Goal: Task Accomplishment & Management: Manage account settings

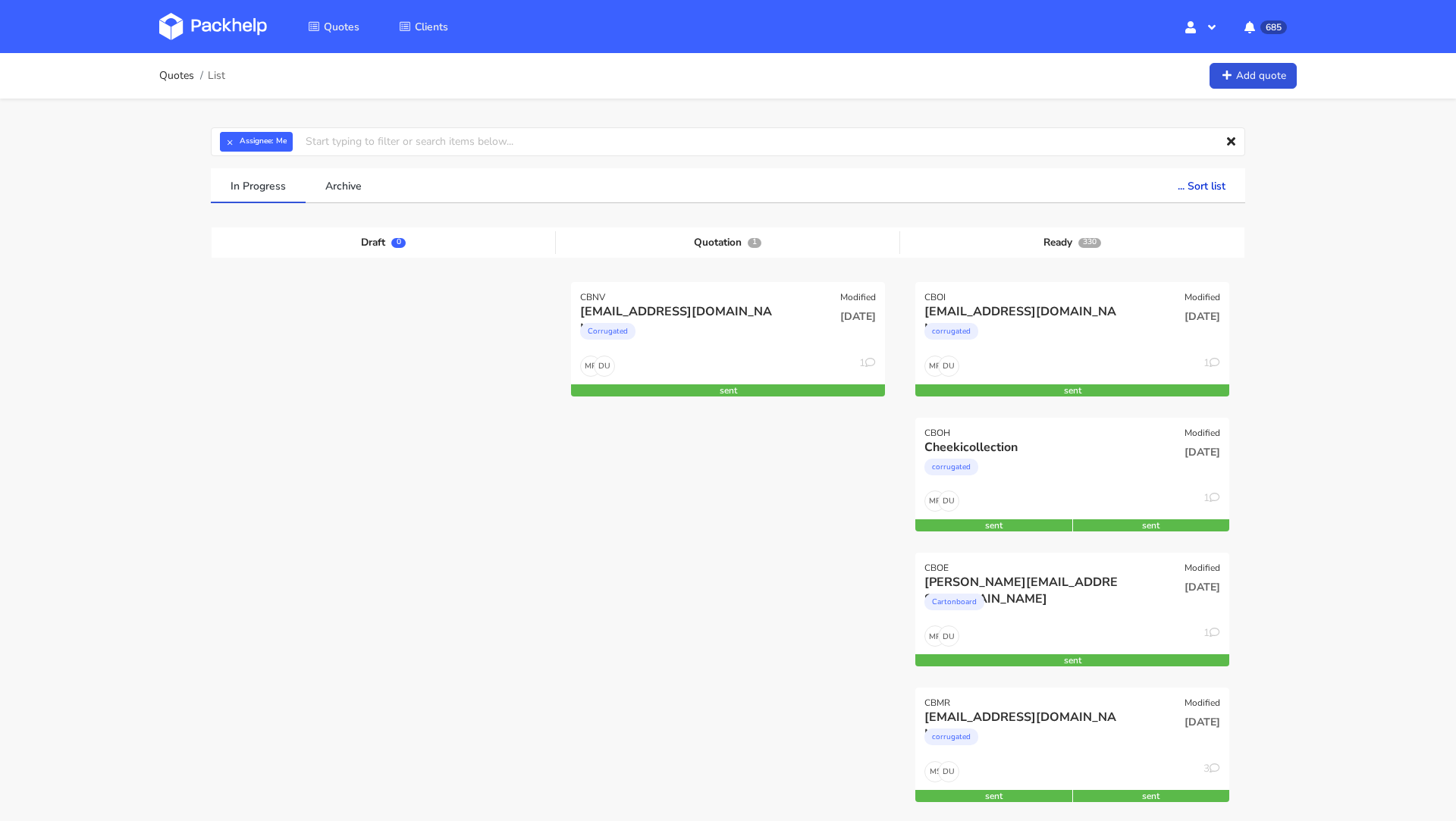
click at [210, 15] on img at bounding box center [212, 26] width 107 height 27
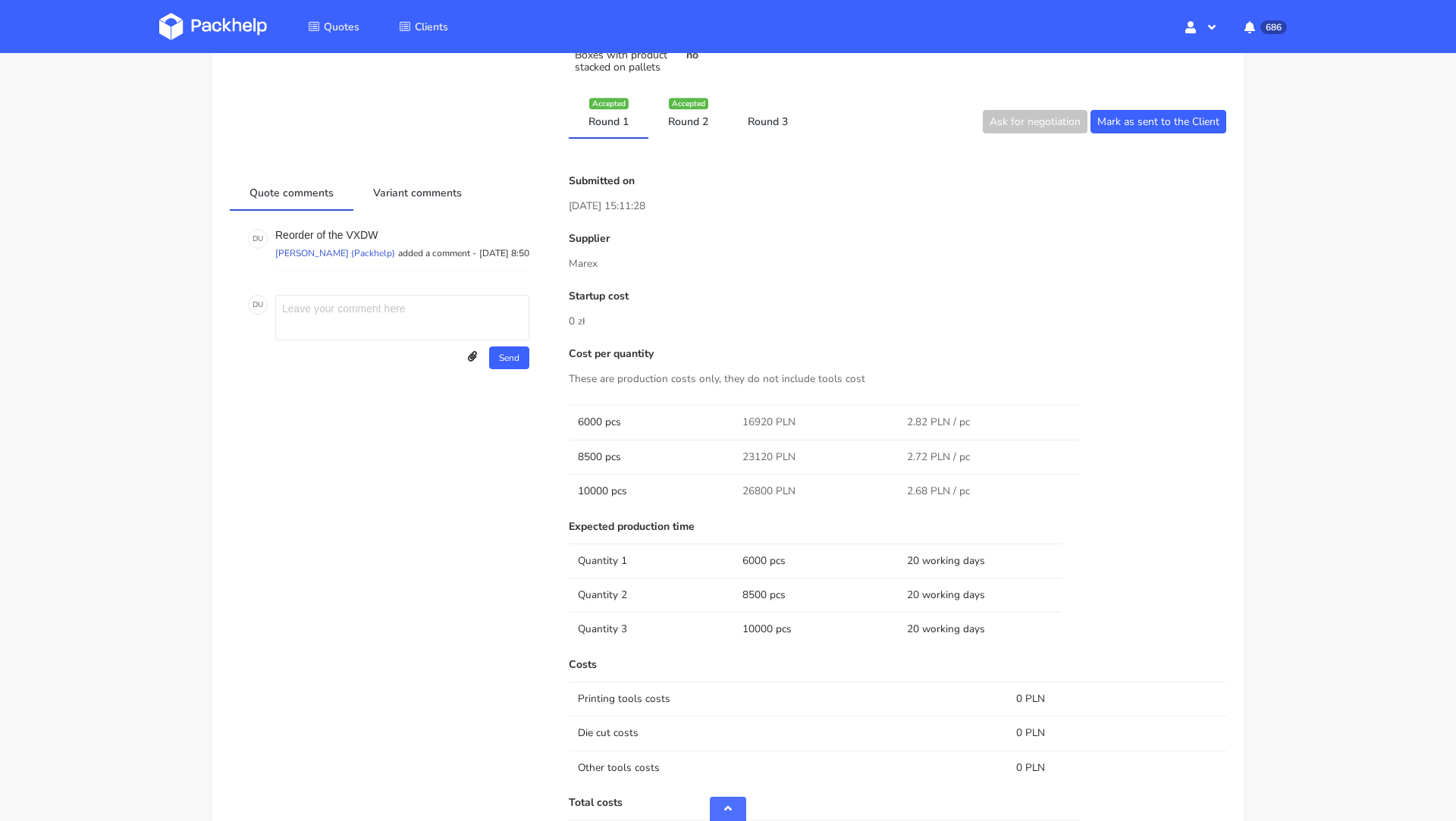
scroll to position [711, 0]
click at [681, 109] on link "Round 2" at bounding box center [688, 120] width 79 height 34
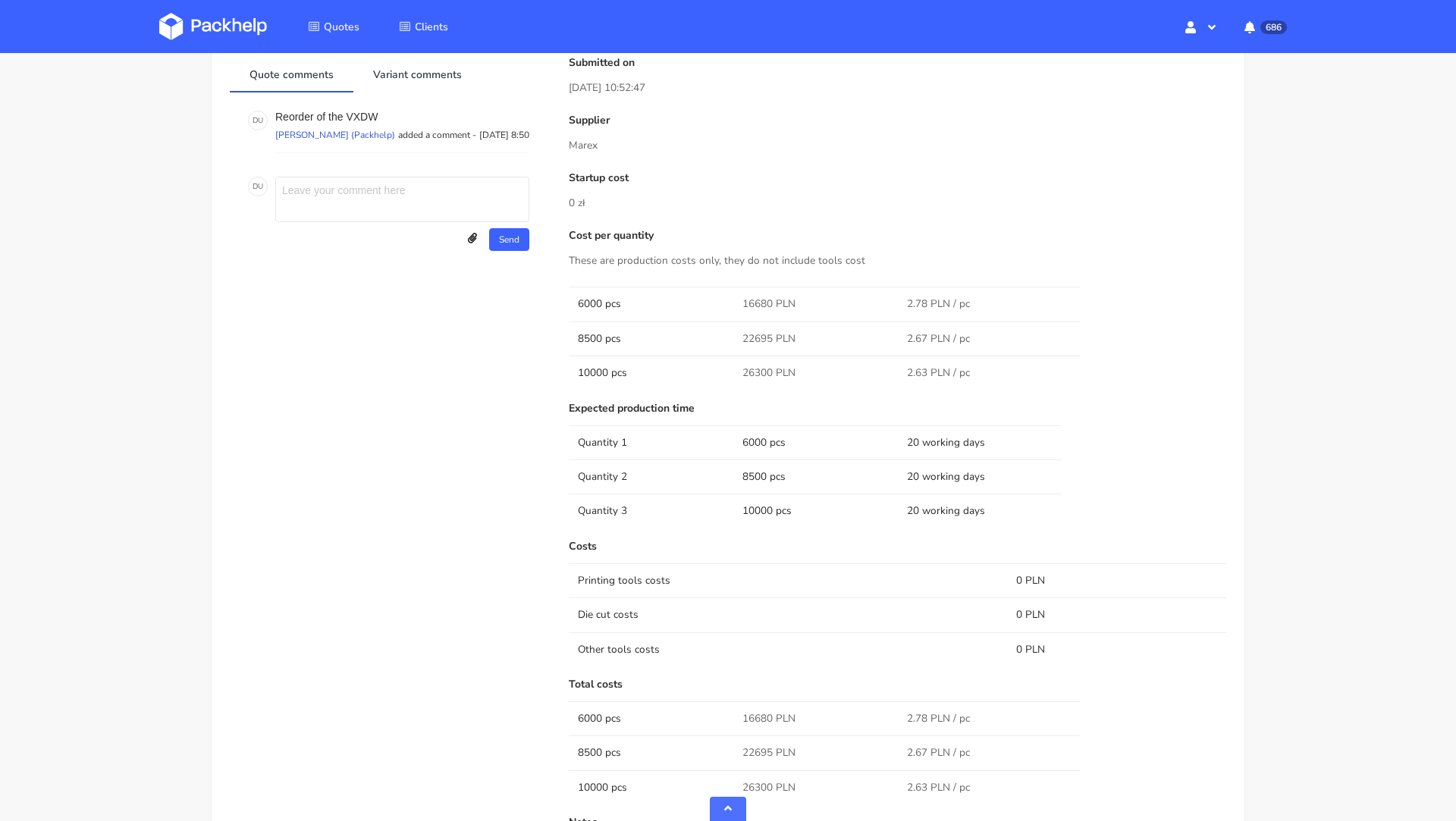
scroll to position [729, 0]
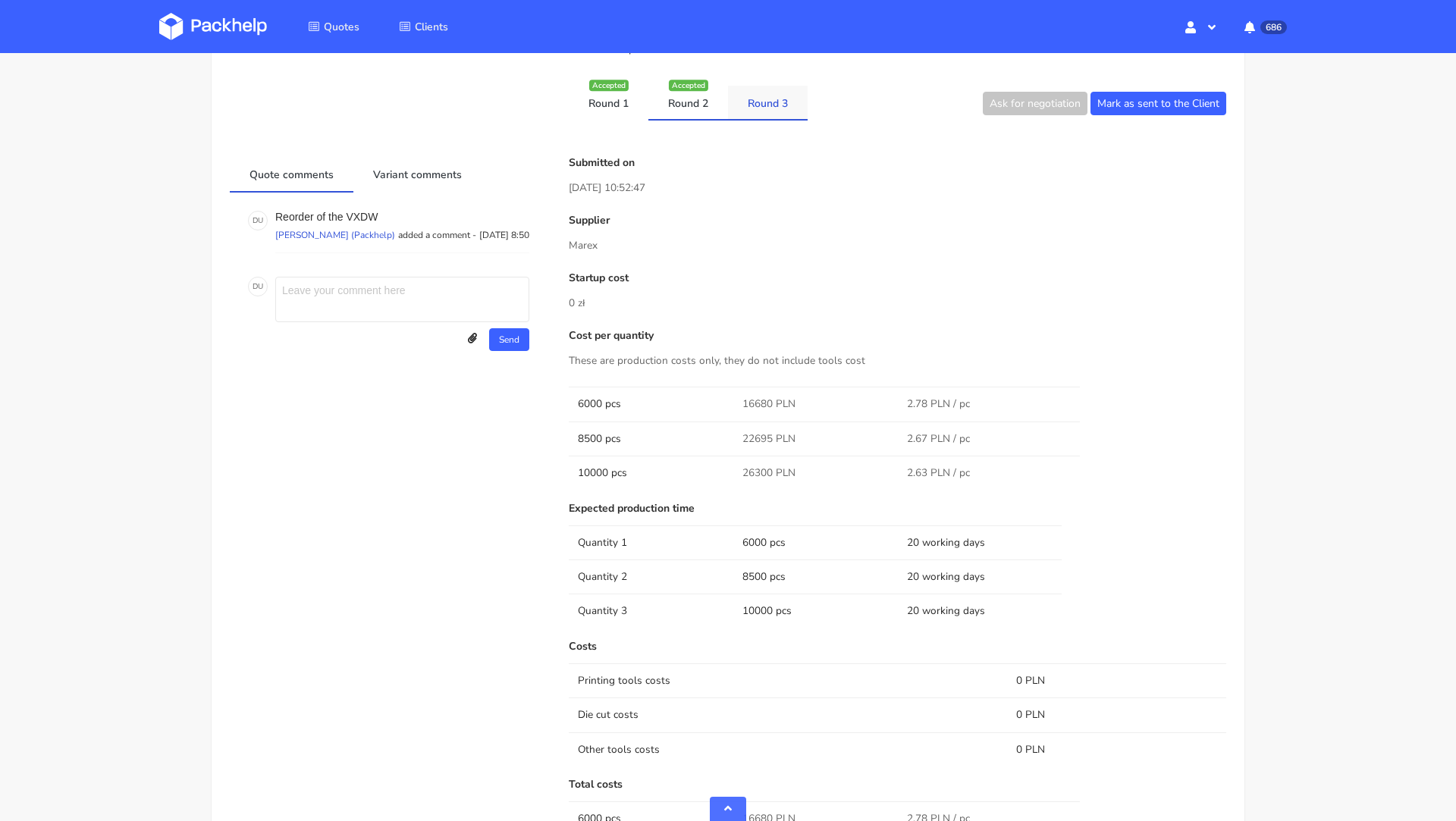
click at [762, 112] on link "Round 3" at bounding box center [767, 102] width 79 height 34
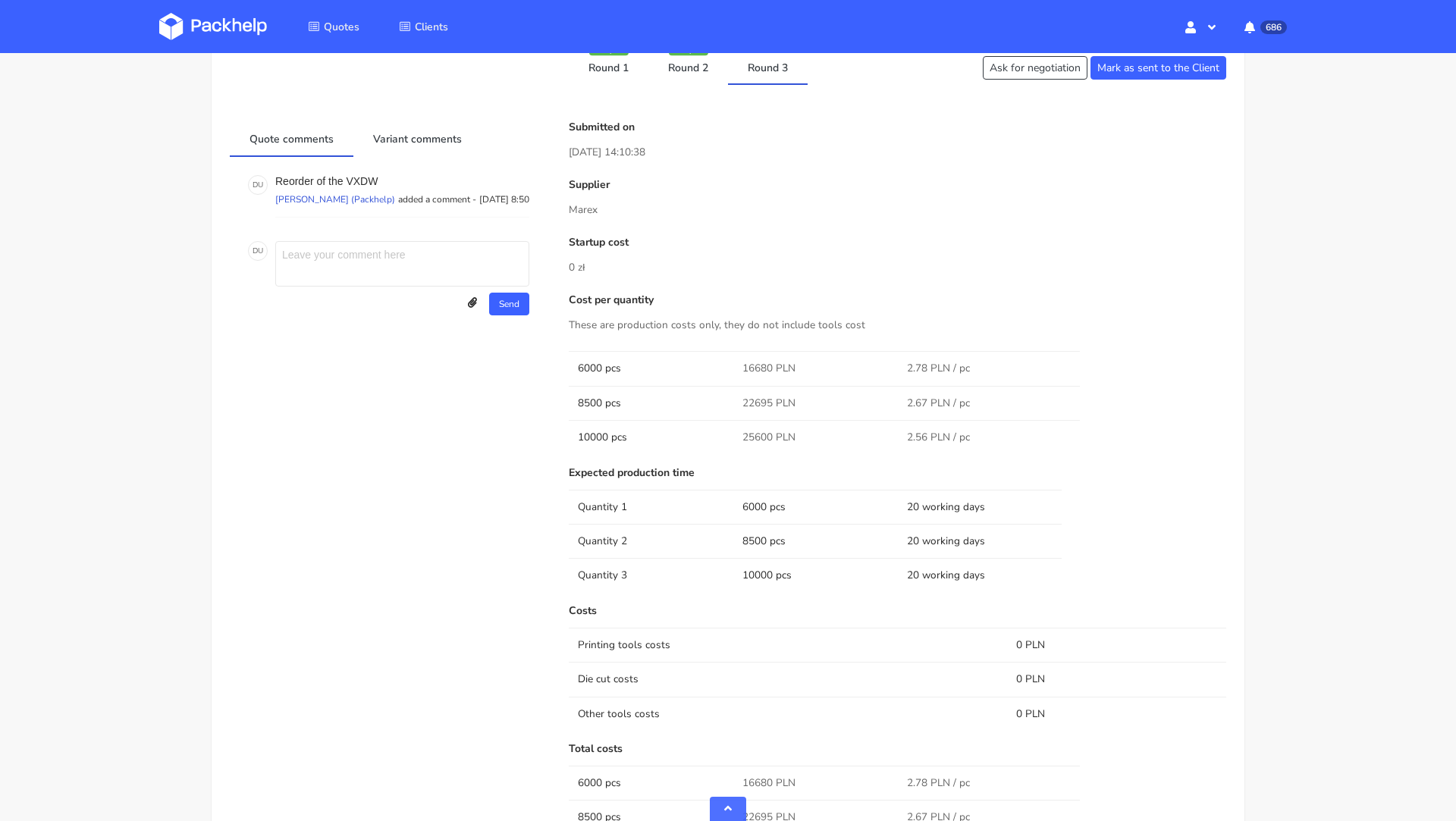
scroll to position [753, 0]
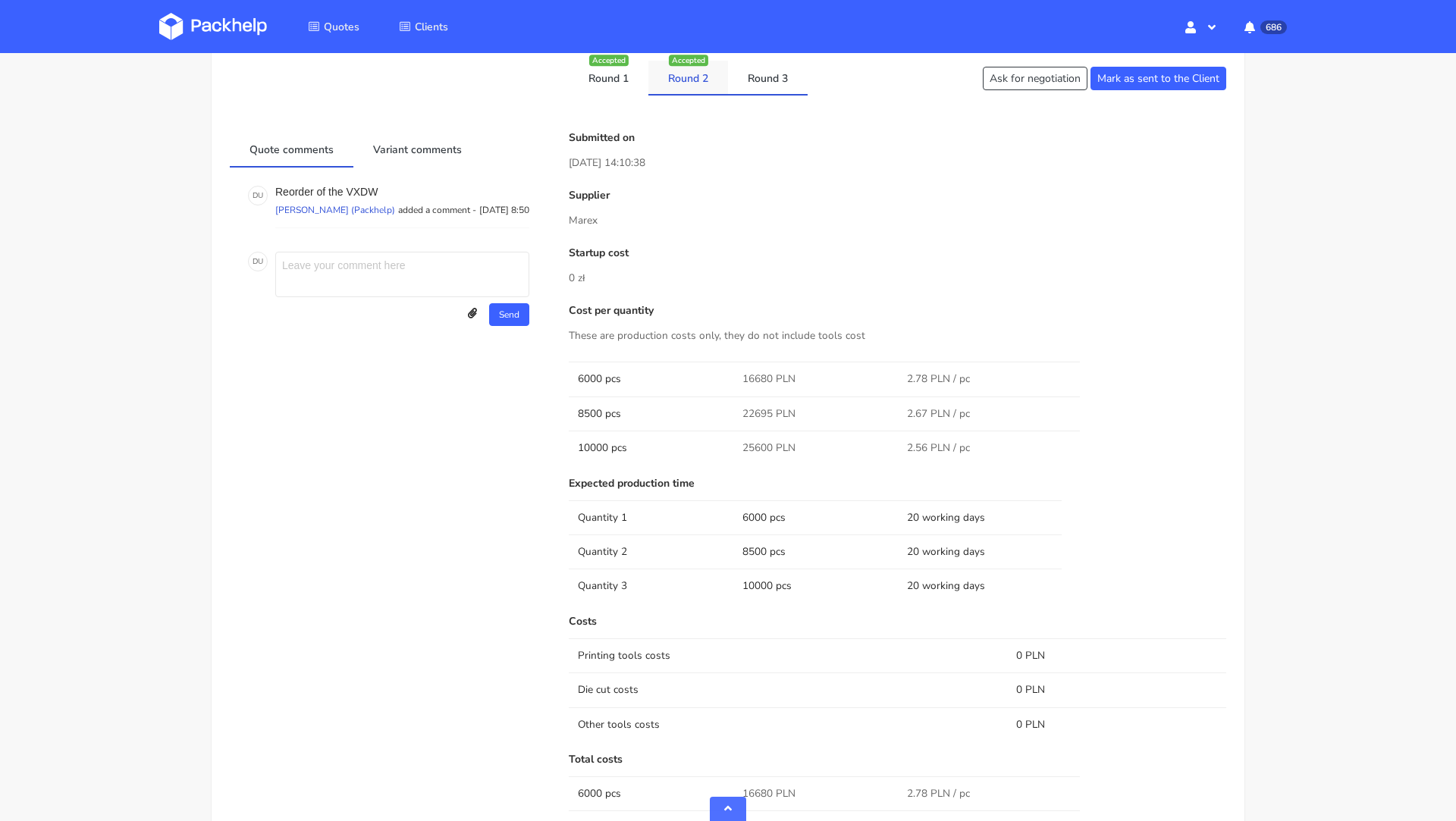
click at [686, 71] on link "Round 2" at bounding box center [688, 77] width 79 height 34
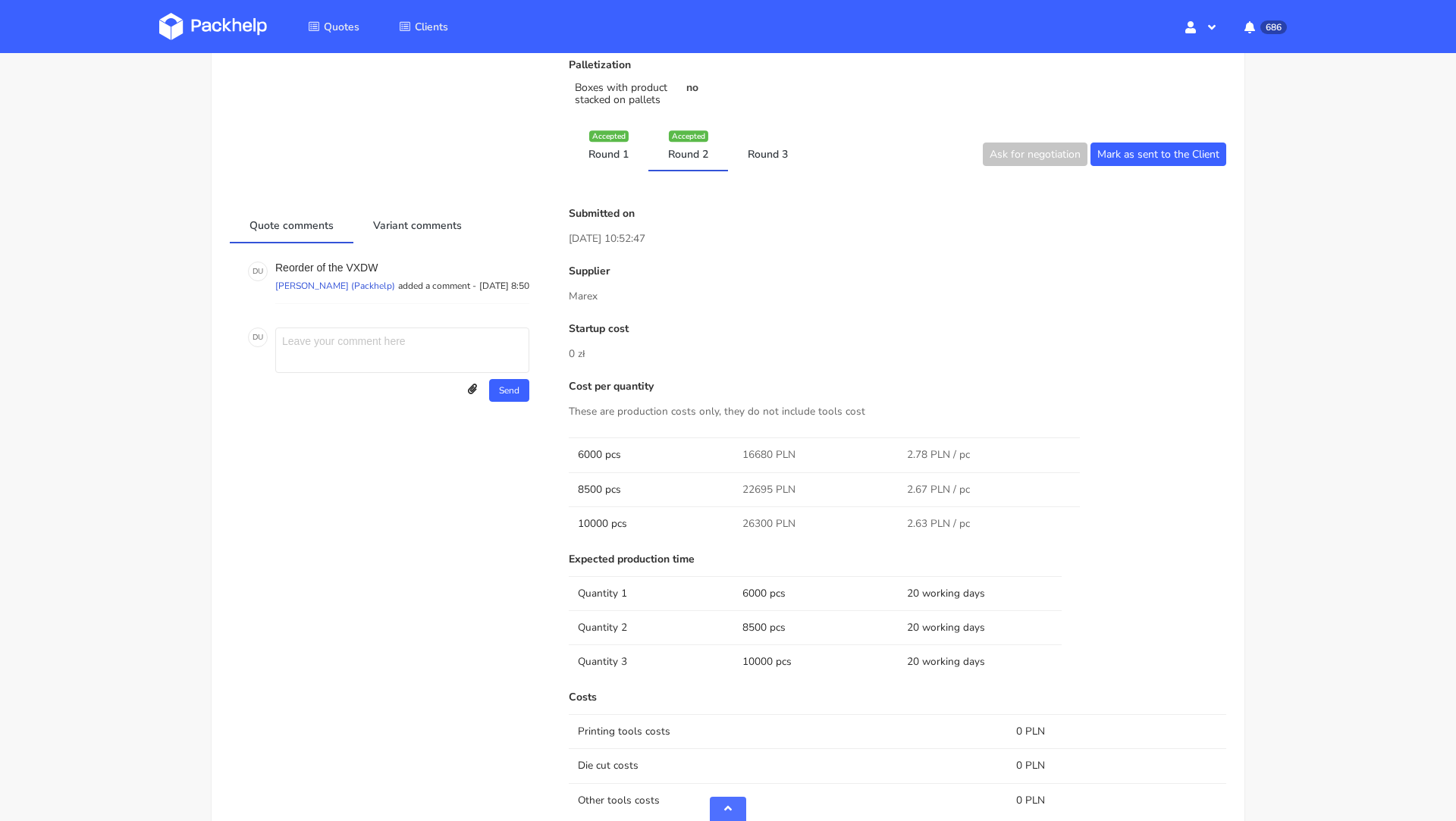
scroll to position [660, 0]
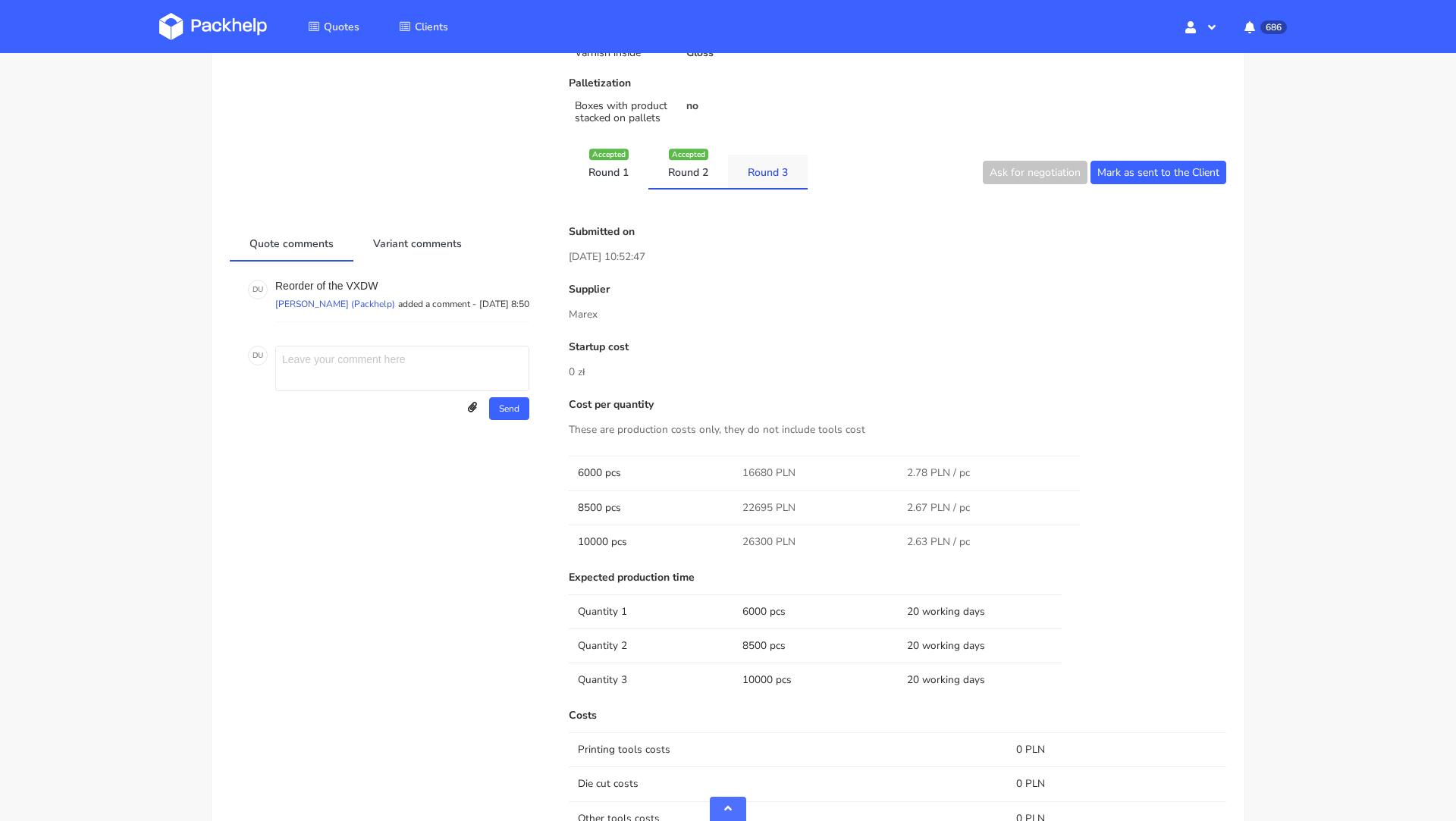
click at [763, 164] on link "Round 3" at bounding box center [767, 171] width 79 height 34
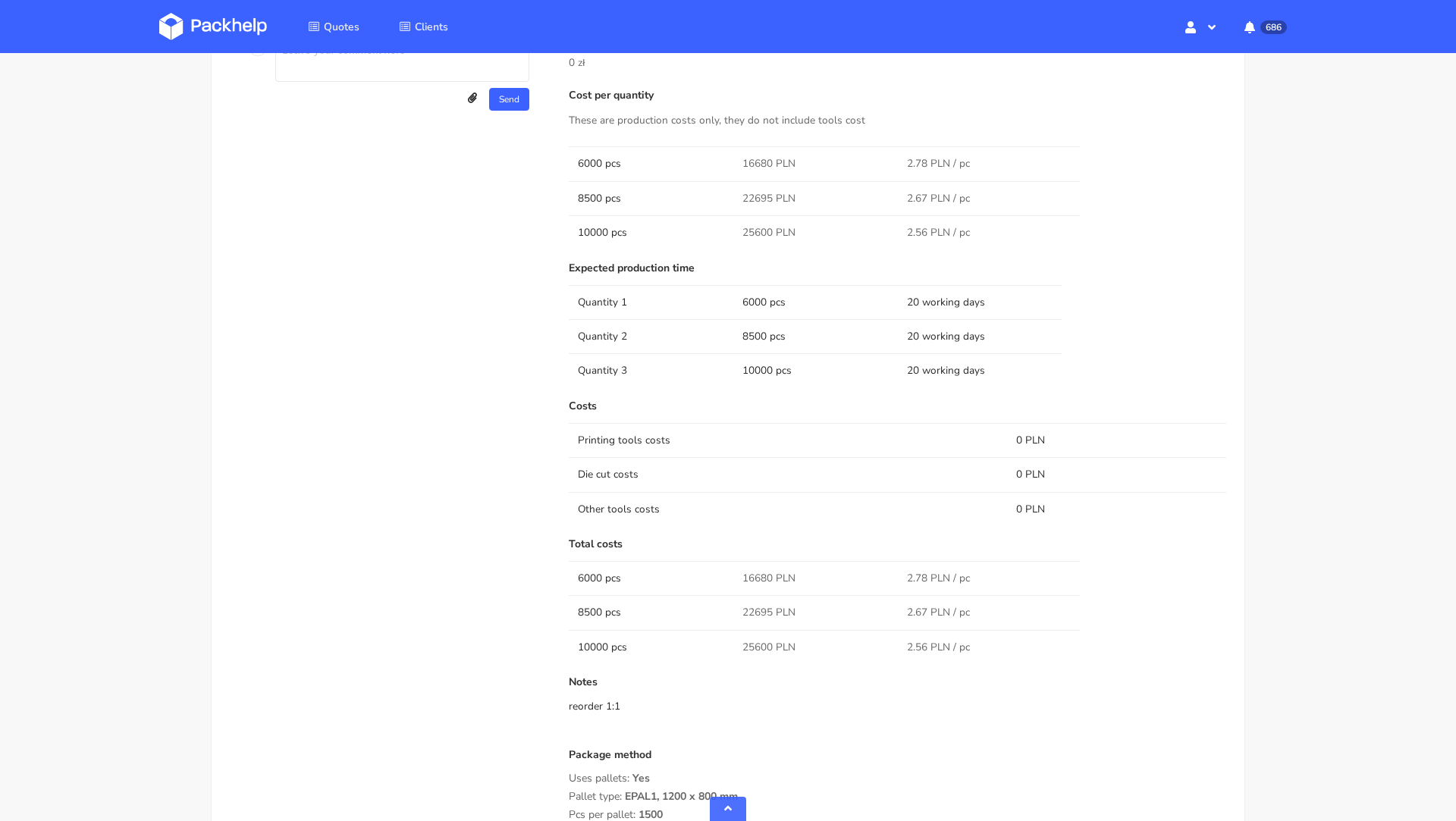
scroll to position [966, 0]
click at [755, 643] on span "25600 PLN" at bounding box center [768, 650] width 53 height 16
copy span "25600"
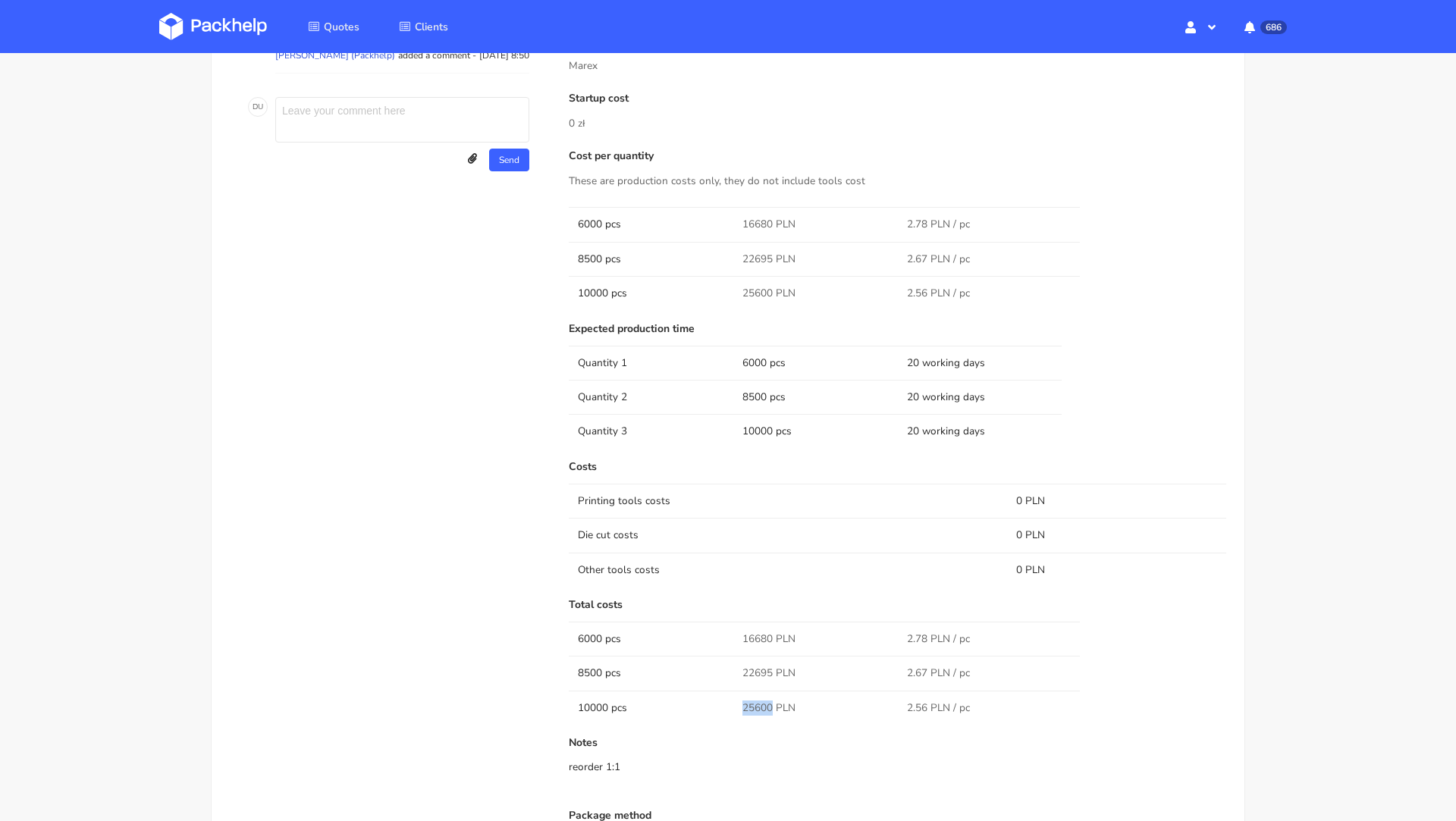
scroll to position [1379, 0]
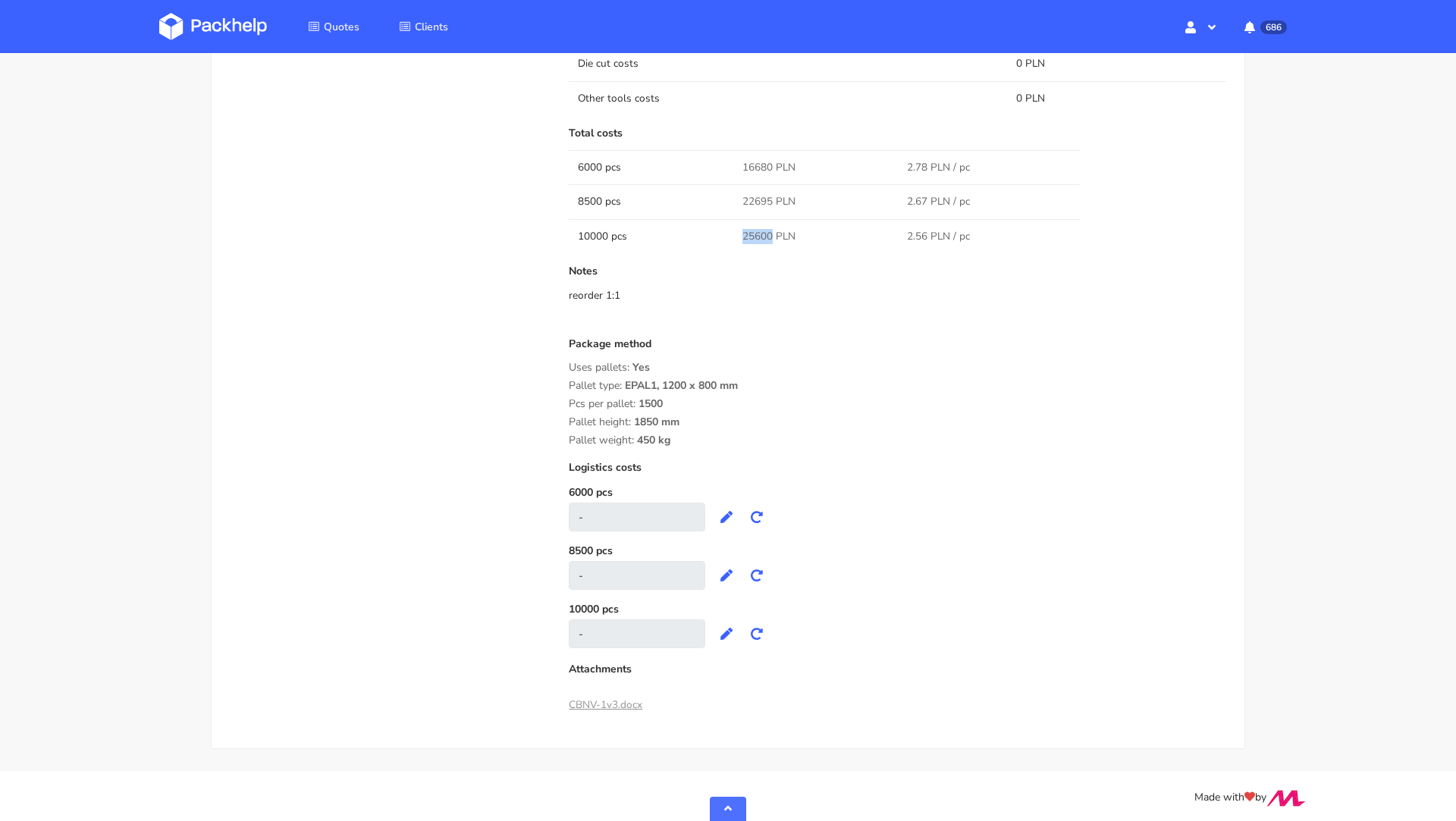
click at [760, 199] on span "22695 PLN" at bounding box center [768, 201] width 53 height 16
copy span "22695"
click at [753, 160] on span "16680 PLN" at bounding box center [768, 167] width 53 height 16
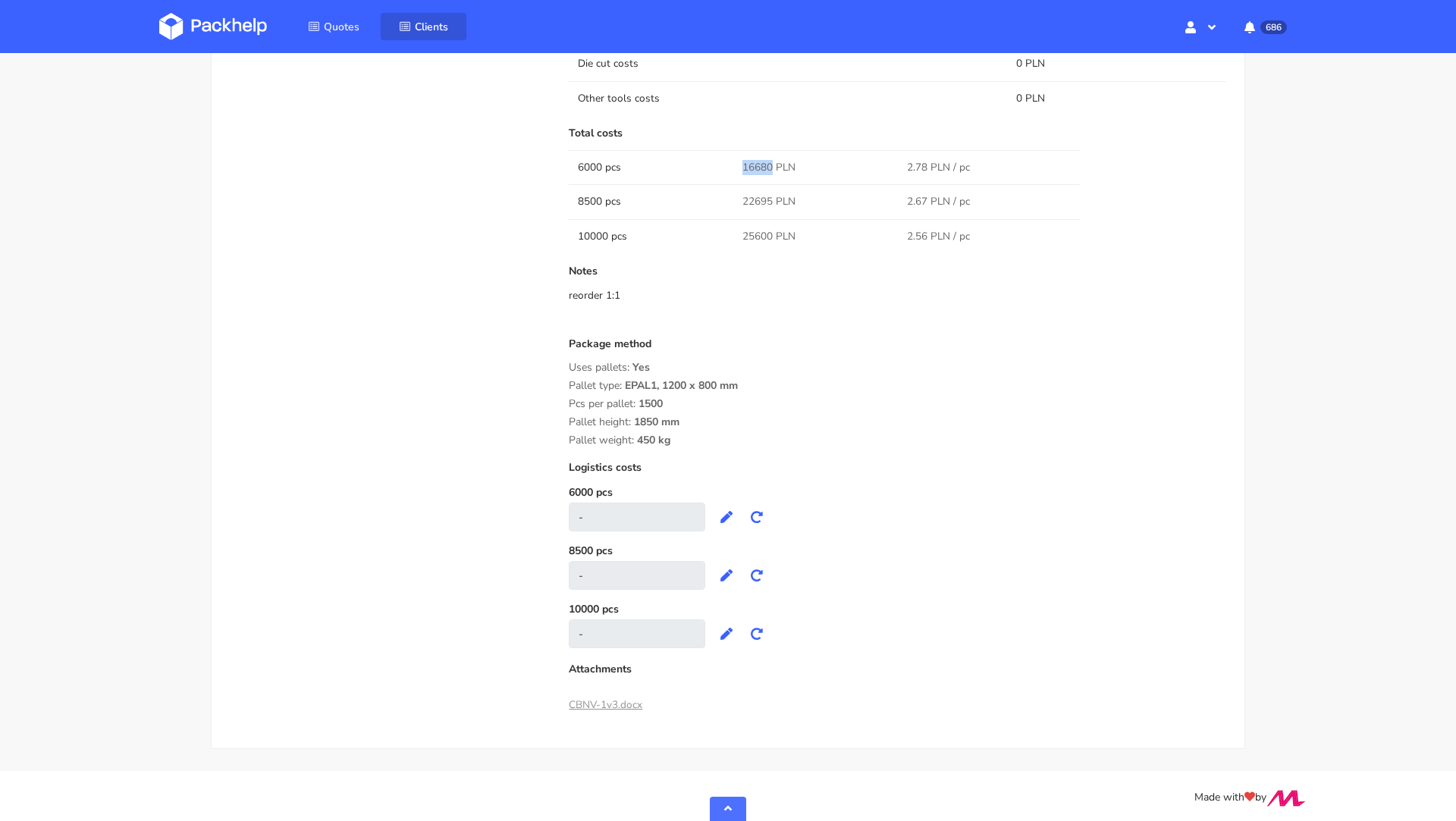
copy span "16680"
click at [343, 367] on div "Quote comments Variant comments D U Reorder of the VXDW Dawid Urbanowicz (Packh…" at bounding box center [389, 111] width 339 height 1212
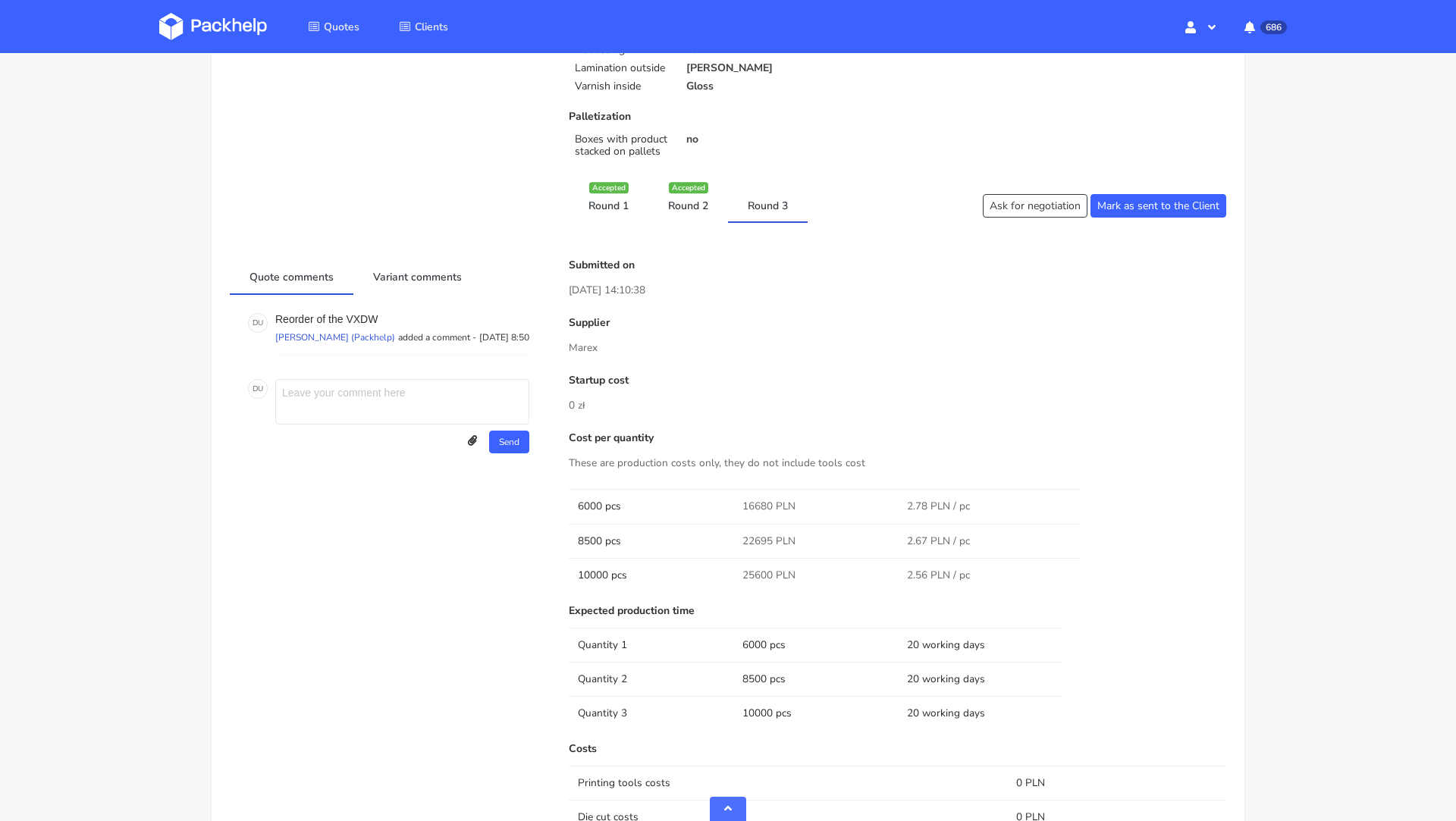
scroll to position [629, 0]
click at [691, 214] on link "Round 2" at bounding box center [688, 201] width 79 height 34
click at [626, 207] on link "Round 1" at bounding box center [608, 201] width 79 height 34
click at [743, 202] on link "Round 3" at bounding box center [767, 201] width 79 height 34
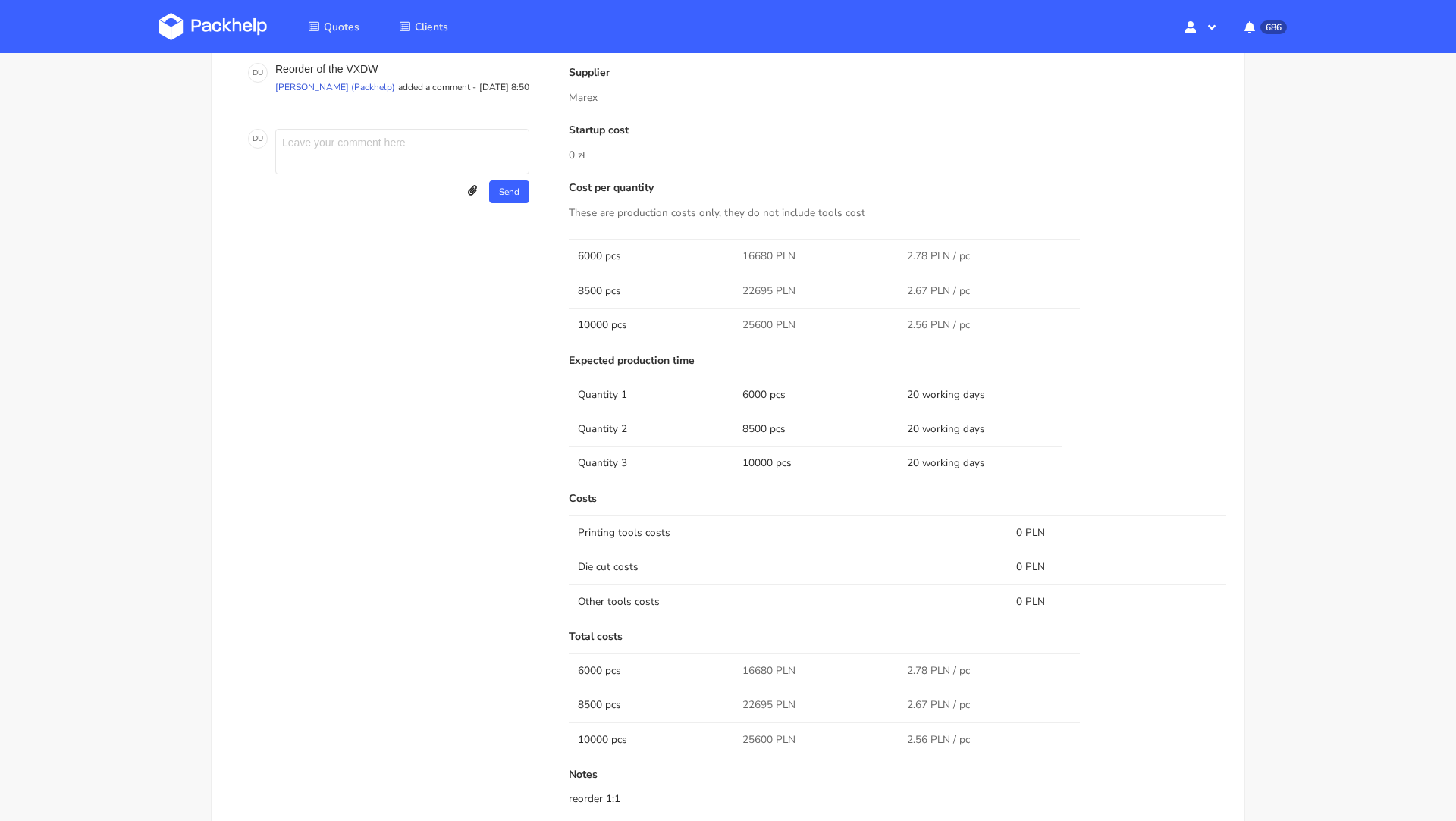
scroll to position [0, 0]
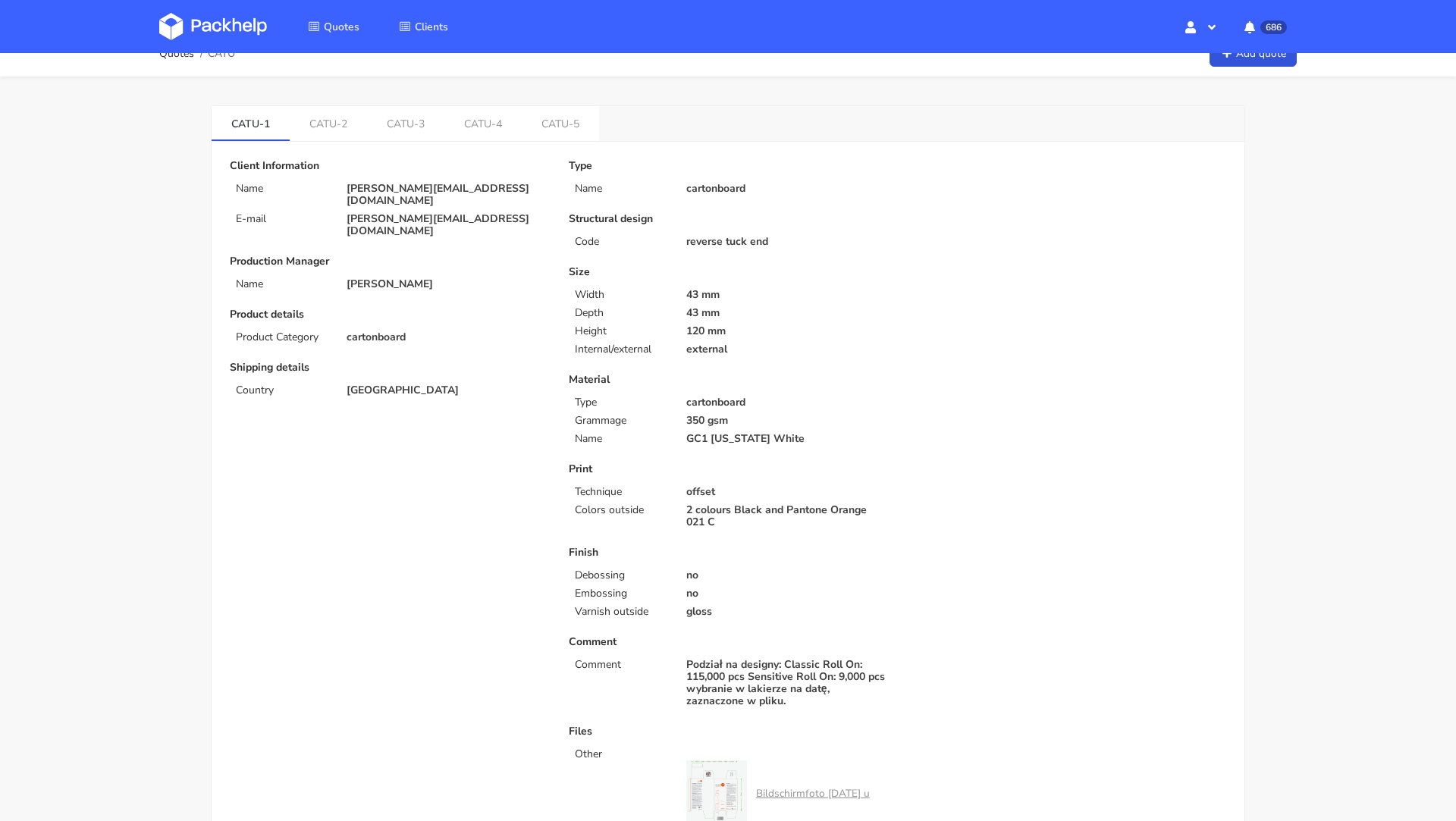
scroll to position [25, 0]
click at [547, 110] on link "CATU-5" at bounding box center [560, 120] width 77 height 34
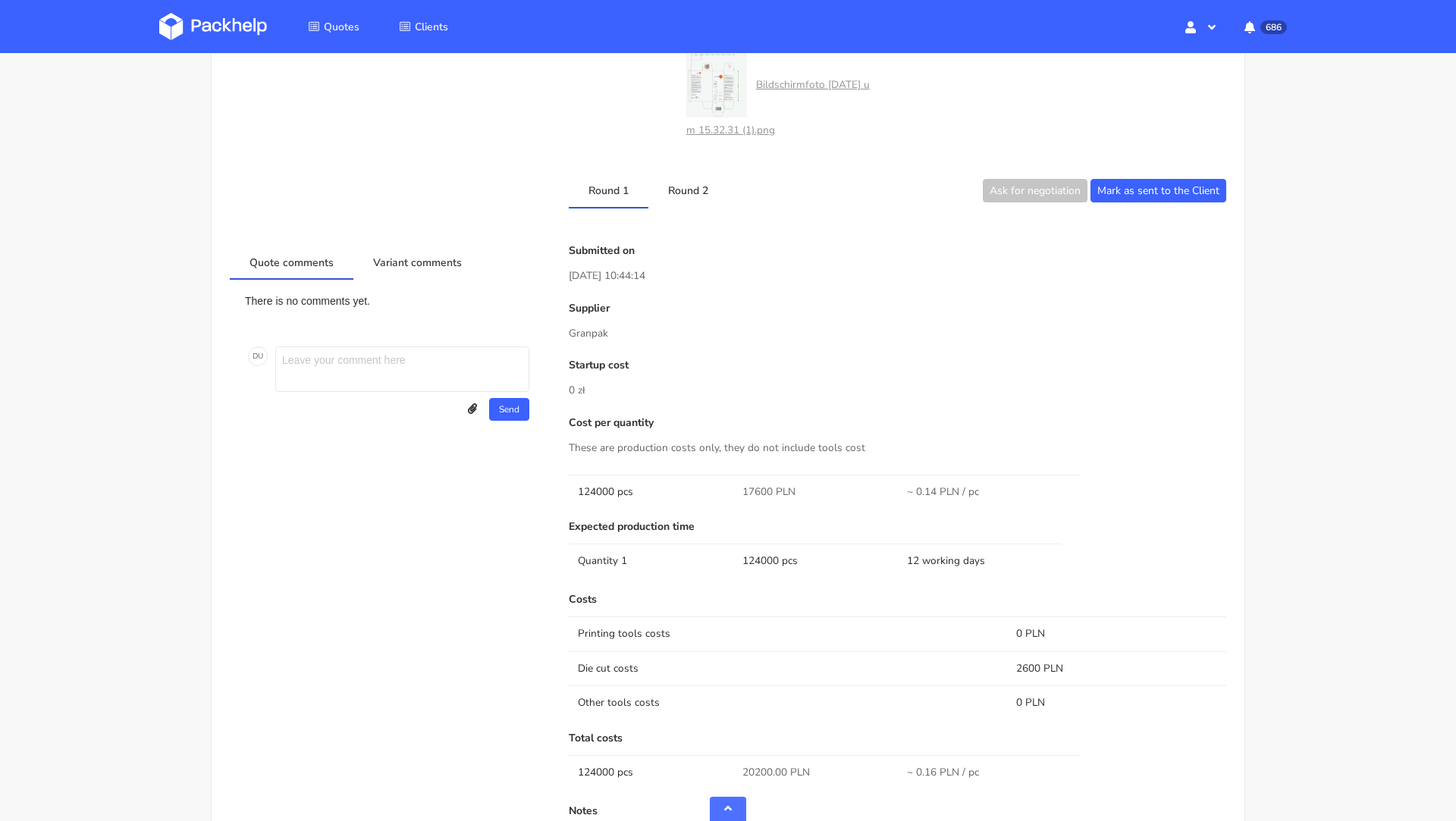
scroll to position [846, 0]
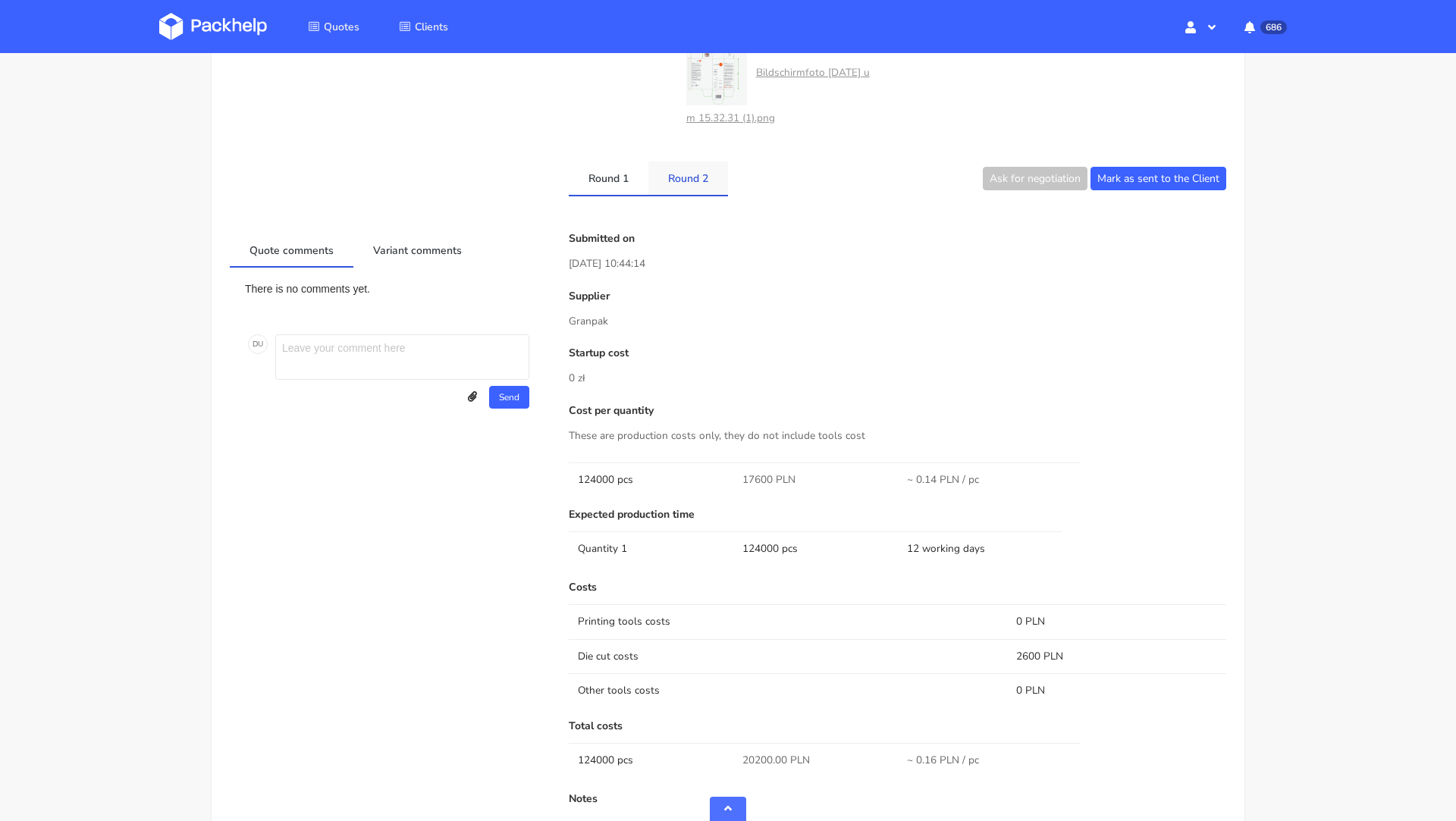
click at [670, 183] on link "Round 2" at bounding box center [688, 178] width 79 height 34
click at [593, 180] on link "Round 1" at bounding box center [608, 178] width 79 height 34
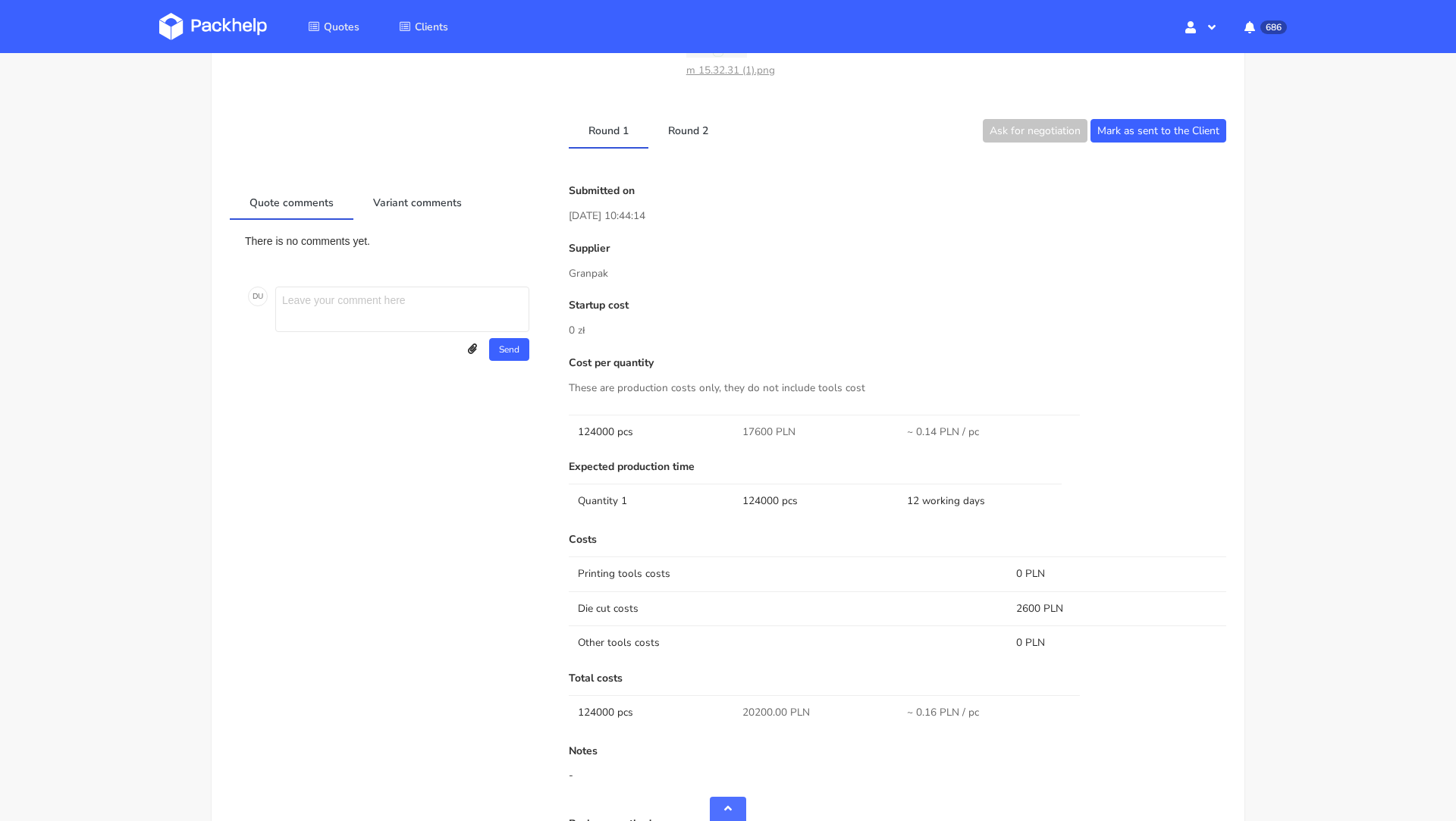
scroll to position [895, 0]
click at [685, 129] on link "Round 2" at bounding box center [688, 129] width 79 height 34
click at [628, 124] on link "Round 1" at bounding box center [608, 129] width 79 height 34
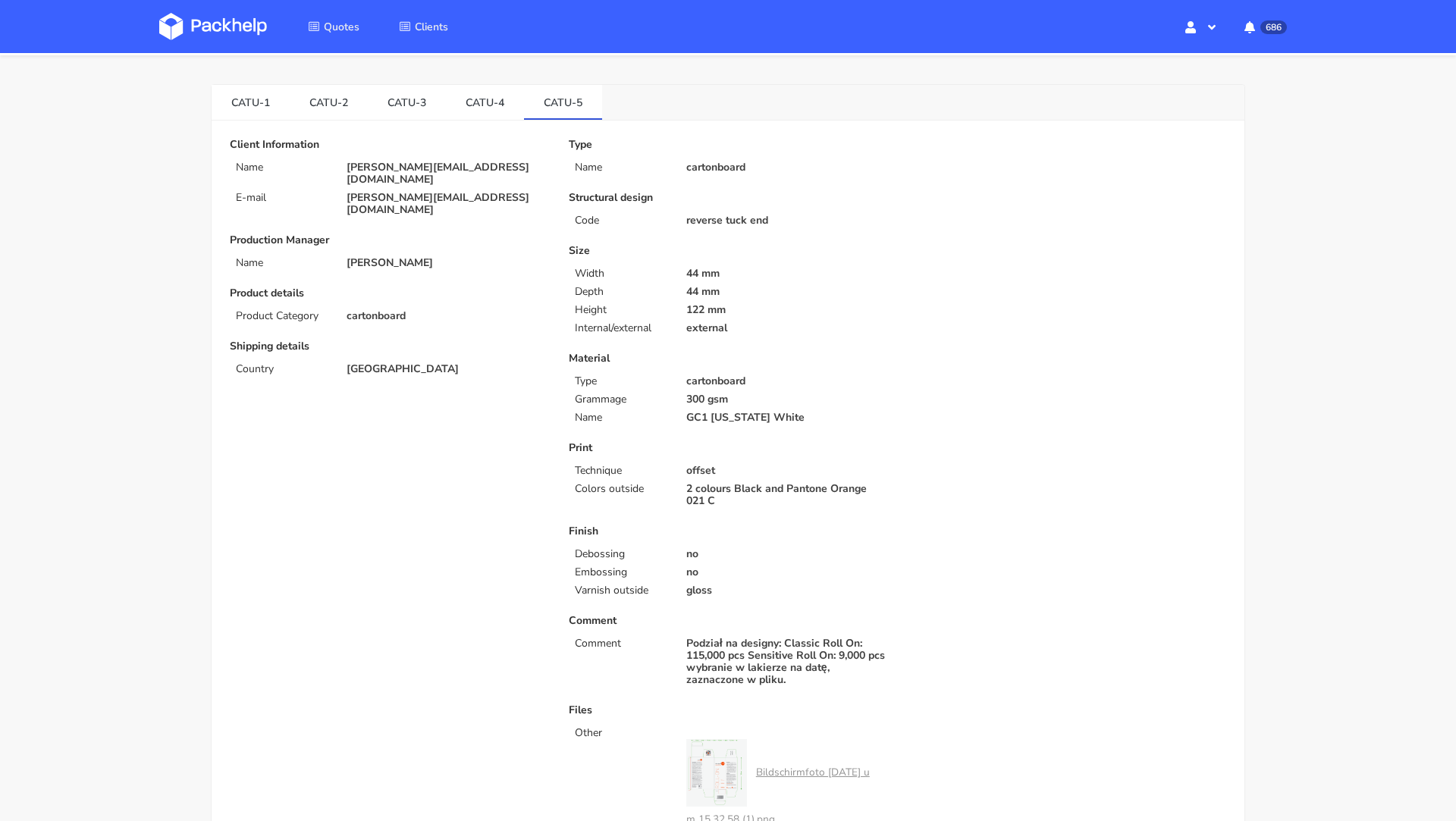
scroll to position [0, 0]
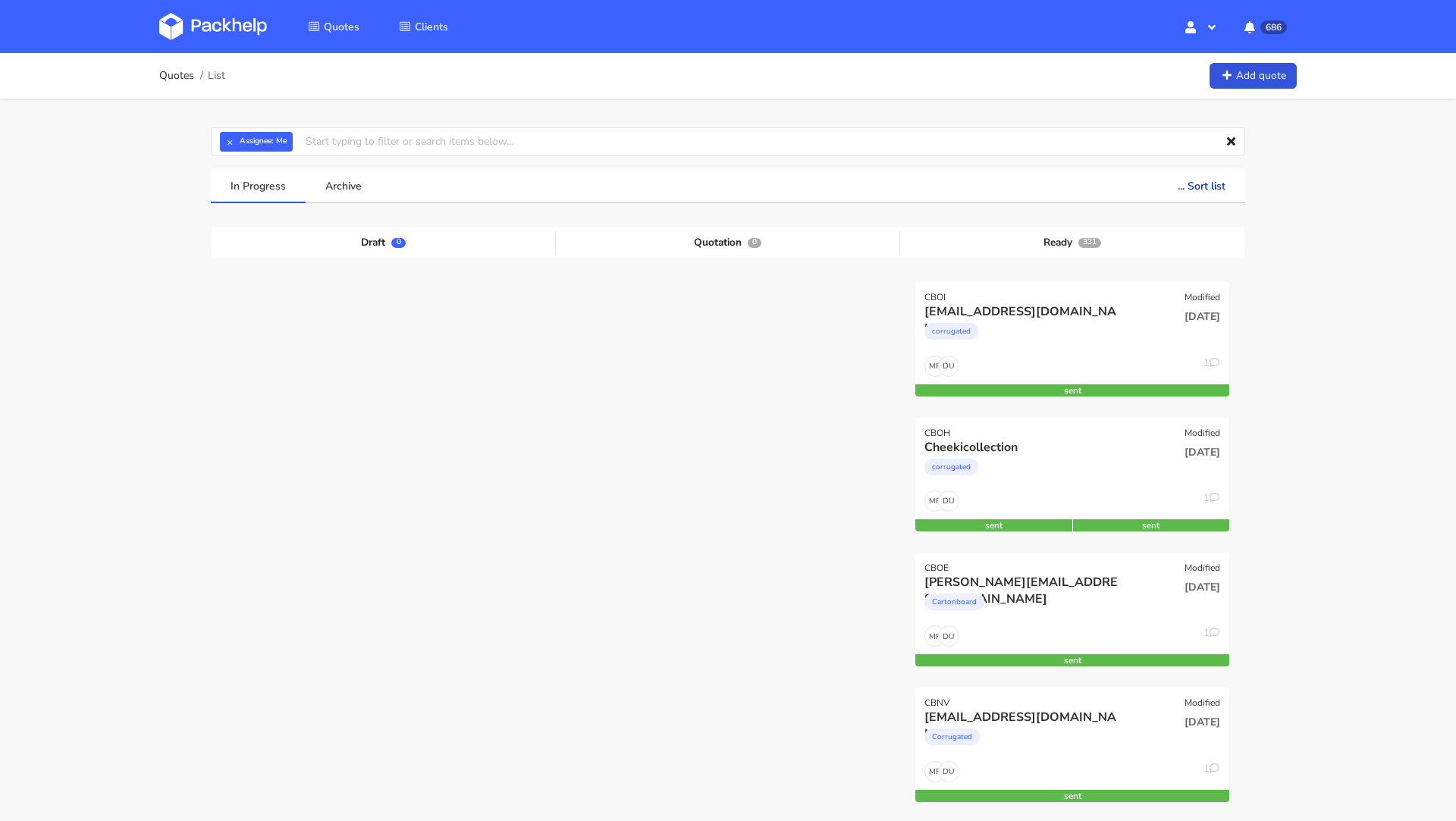
click at [217, 29] on img at bounding box center [212, 26] width 107 height 27
click at [693, 291] on div "CBPW Modified" at bounding box center [727, 292] width 314 height 21
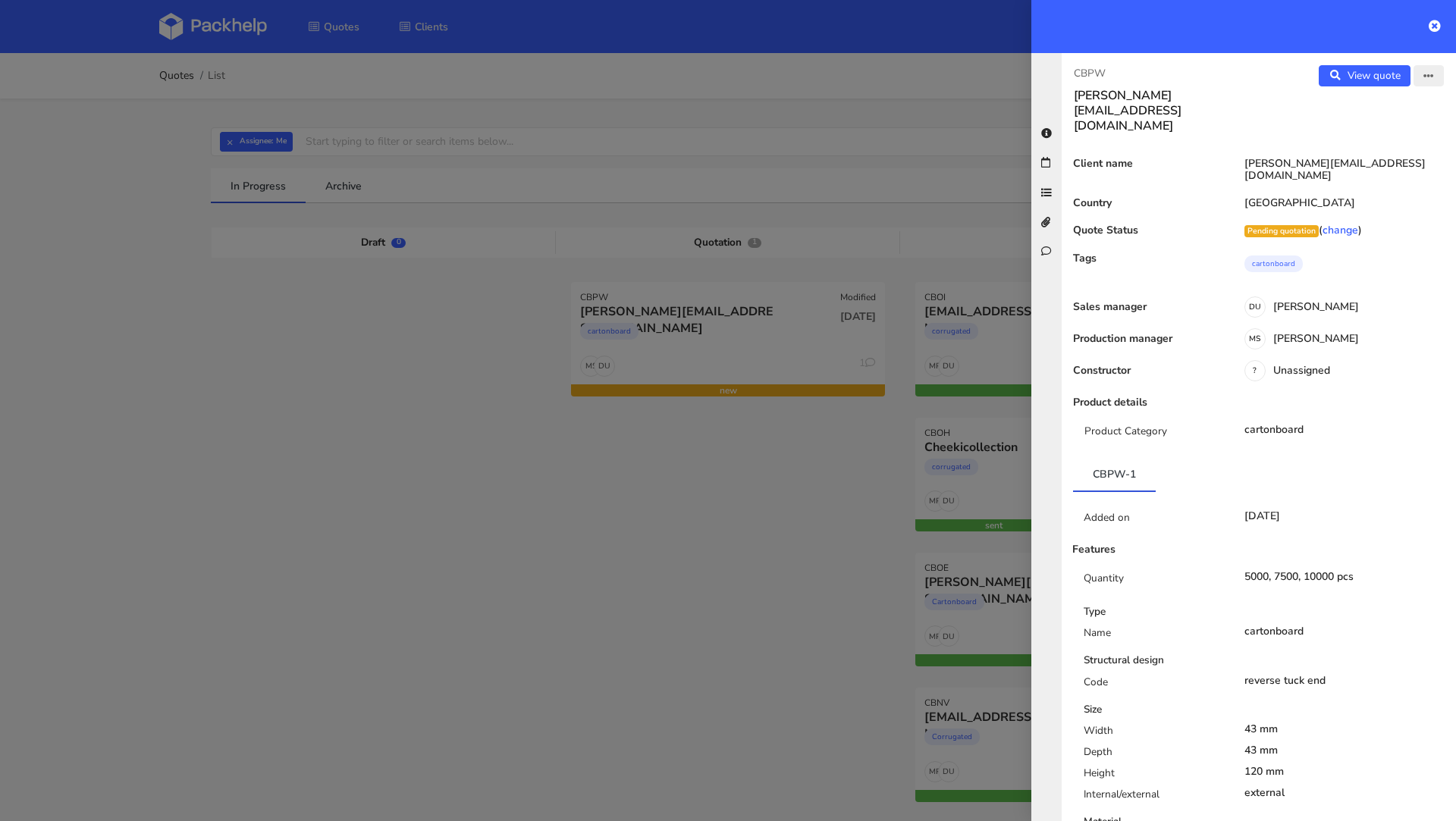
click at [1420, 77] on button "button" at bounding box center [1428, 76] width 30 height 21
click at [1371, 110] on link "Edit quote" at bounding box center [1378, 106] width 133 height 25
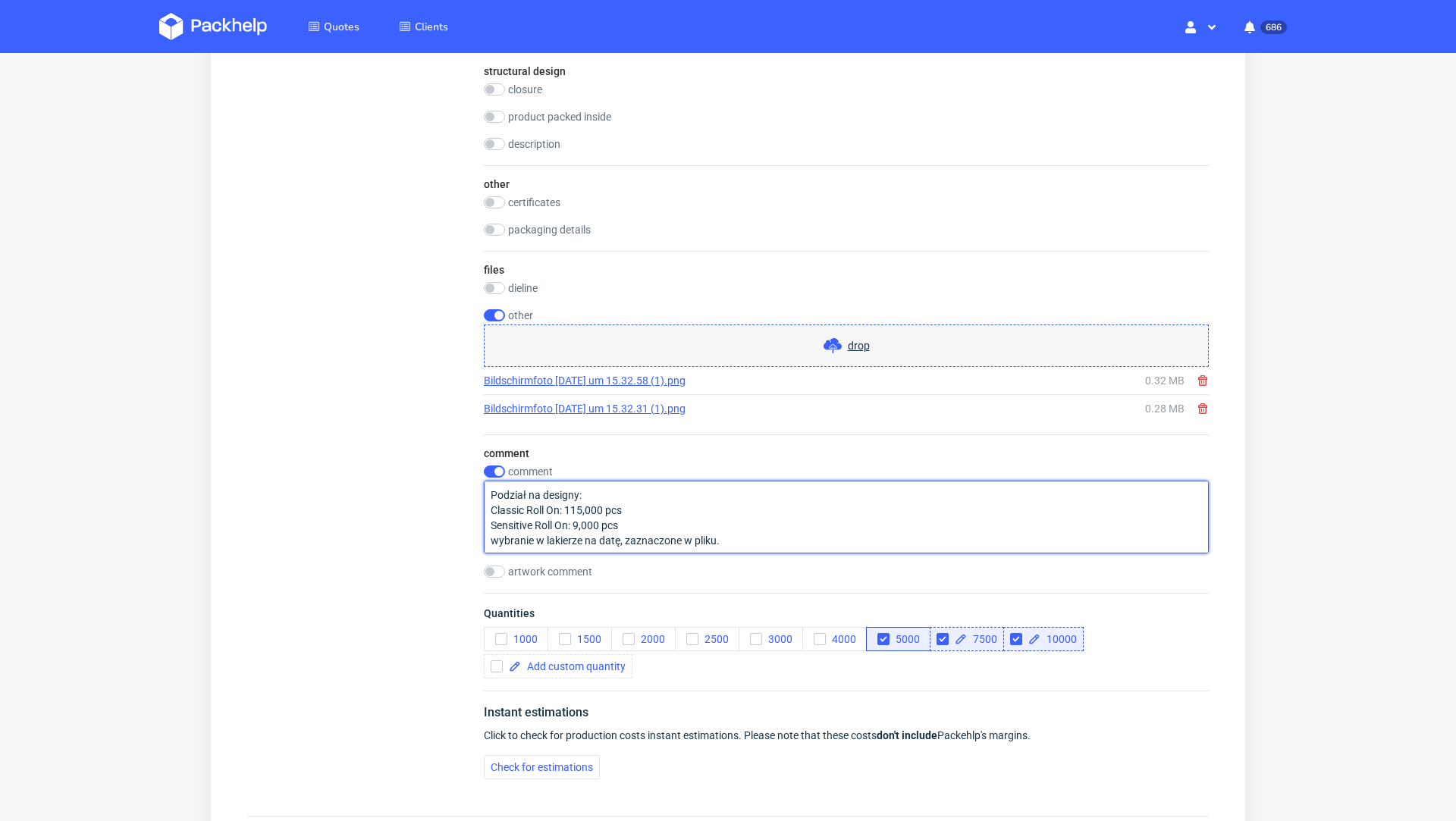
drag, startPoint x: 744, startPoint y: 529, endPoint x: 424, endPoint y: 469, distance: 325.6
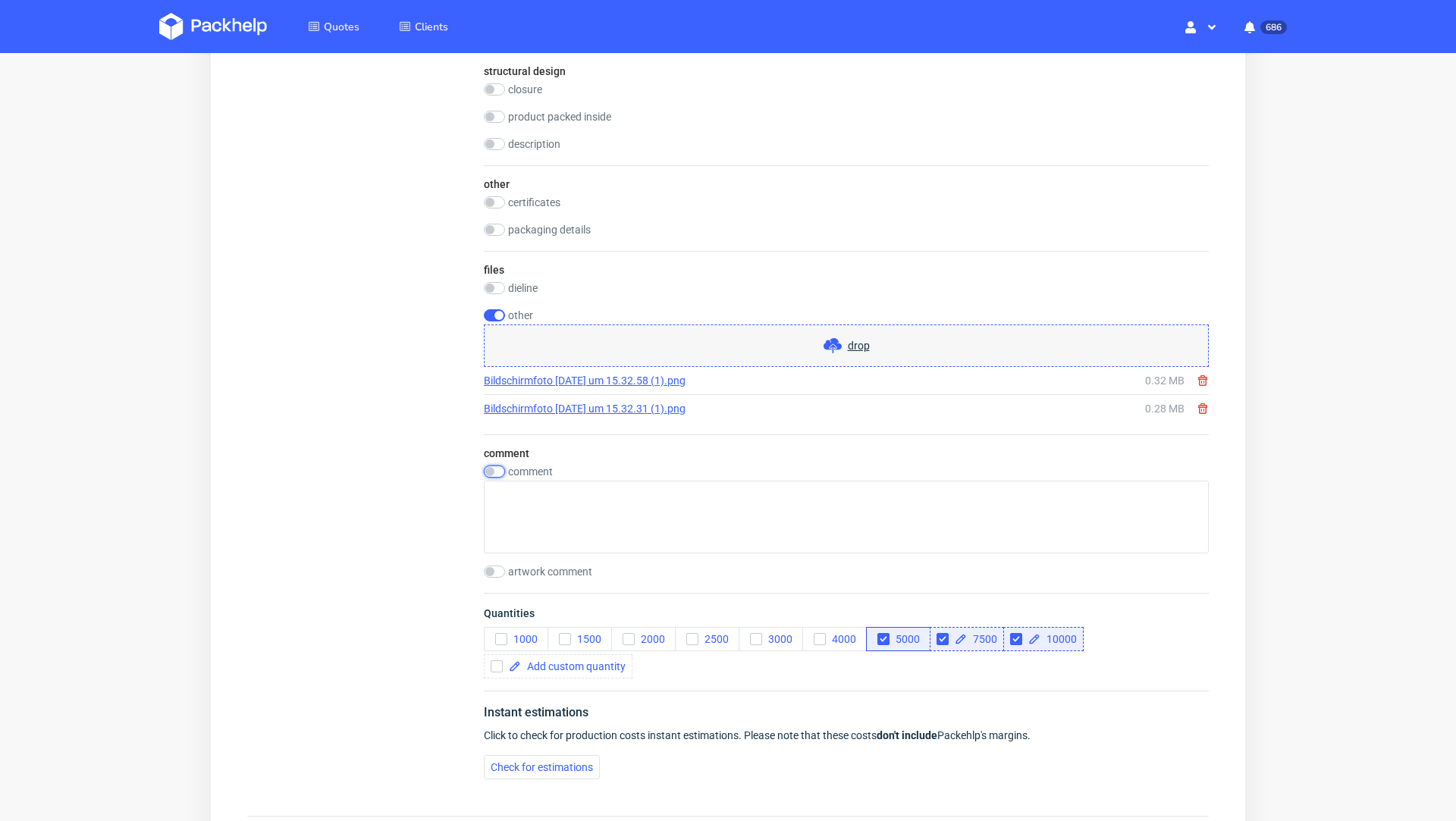
click at [495, 458] on div "comment comment artwork comment" at bounding box center [846, 514] width 725 height 159
checkbox input "false"
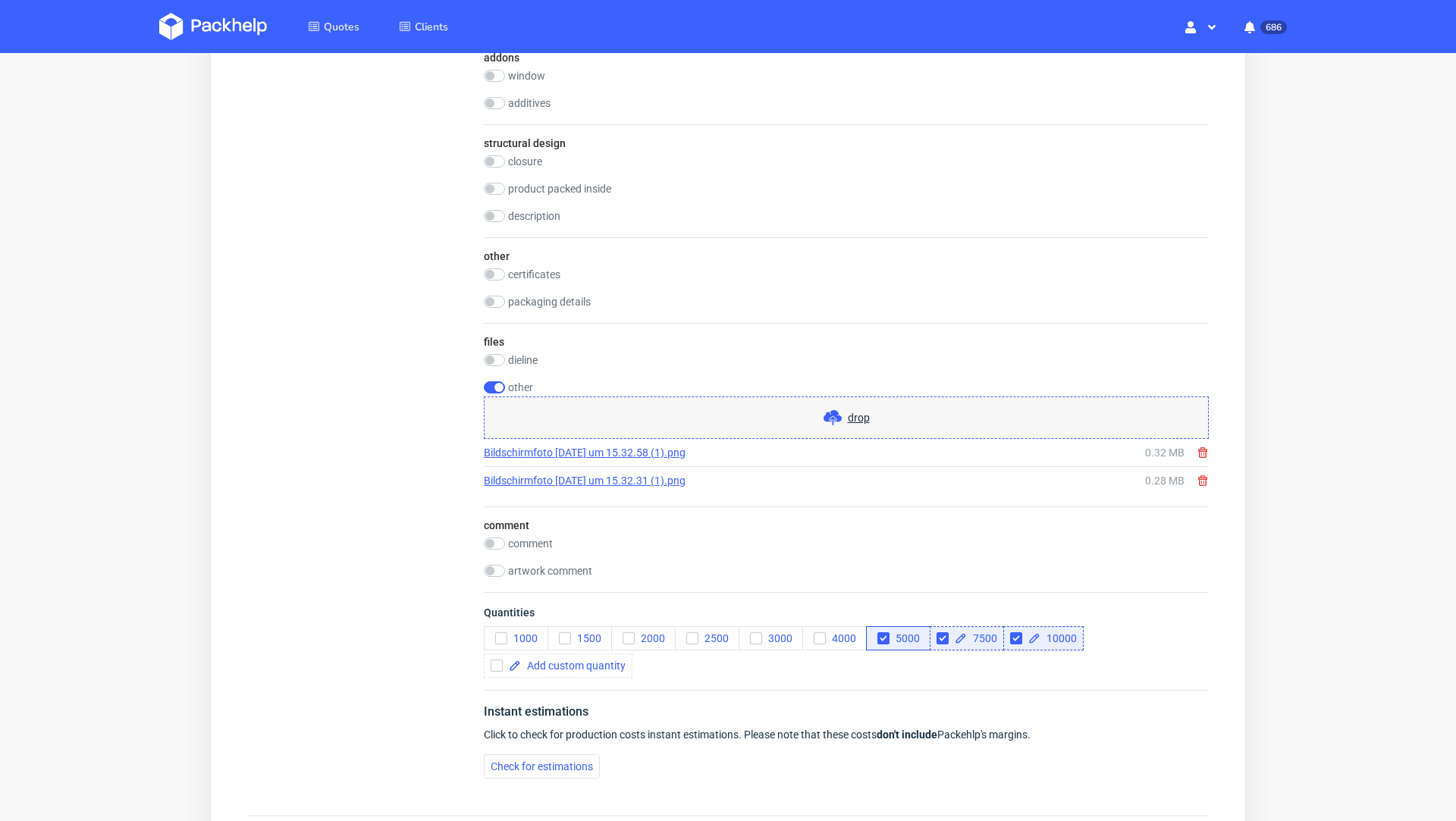
scroll to position [1347, 0]
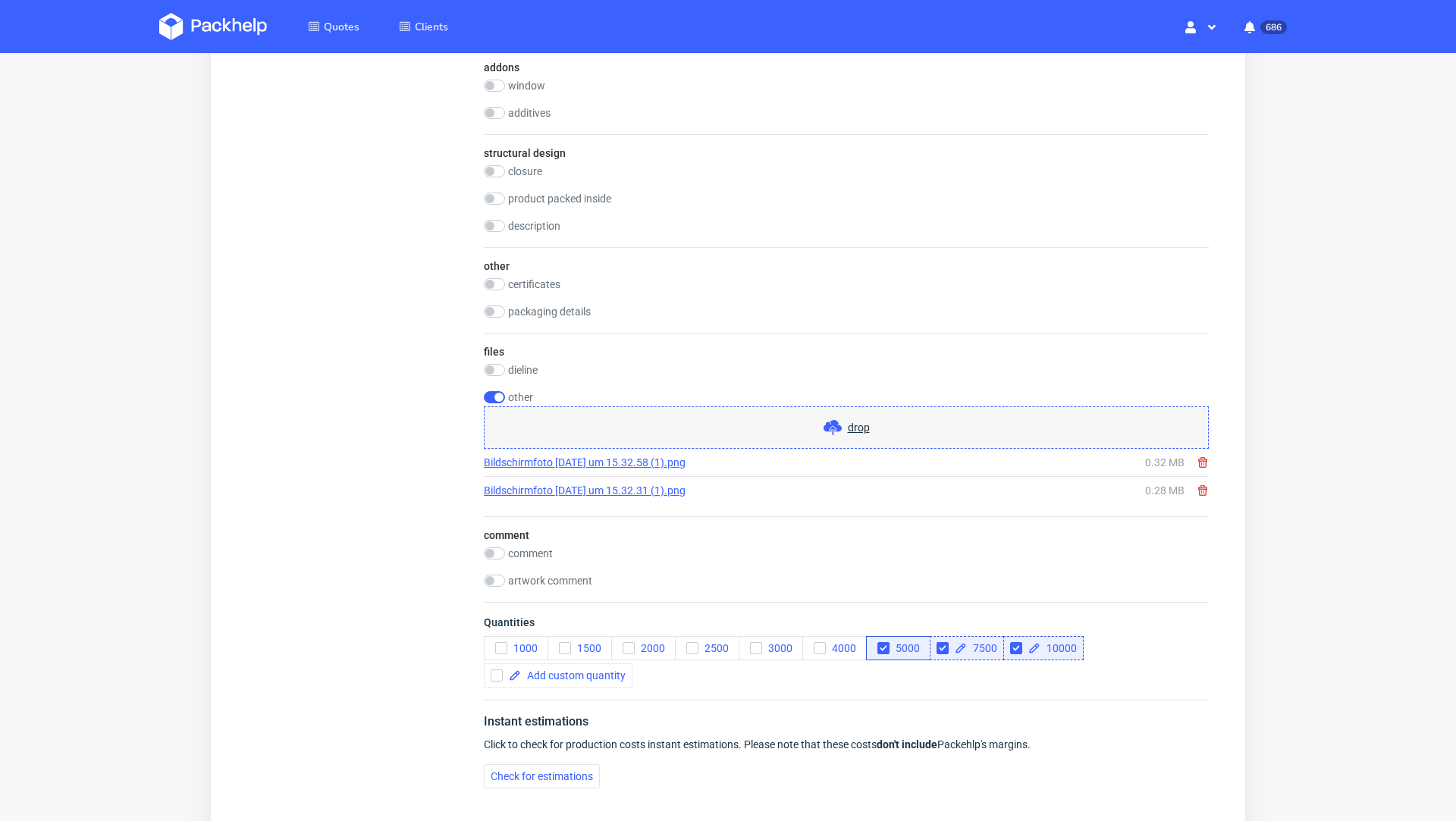
click at [626, 455] on link "Bildschirmfoto 2025-07-16 um 15.32.58 (1).png" at bounding box center [585, 462] width 201 height 16
click at [1196, 462] on icon at bounding box center [1202, 462] width 12 height 12
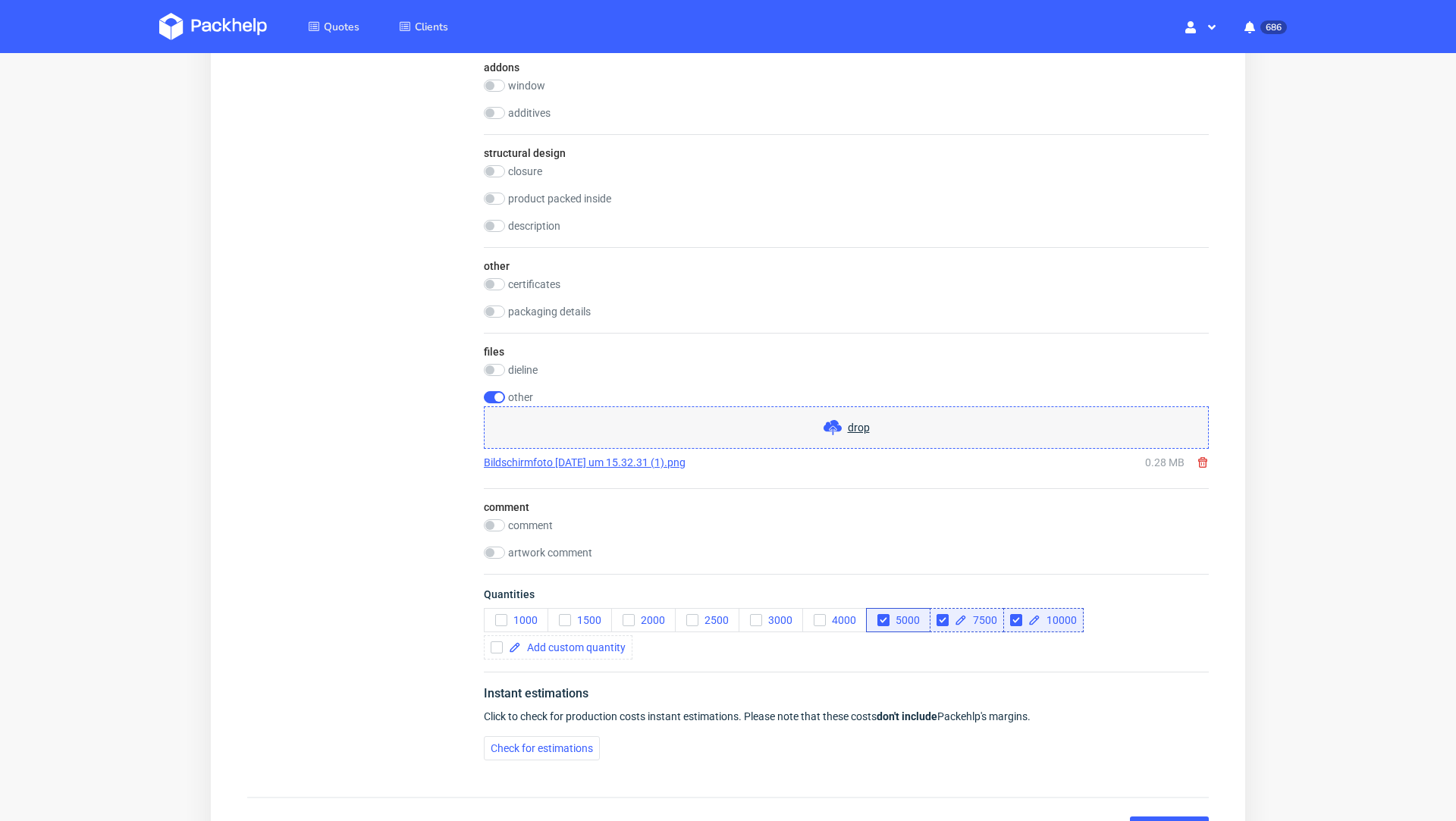
click at [1196, 462] on icon at bounding box center [1202, 462] width 12 height 12
checkbox input "false"
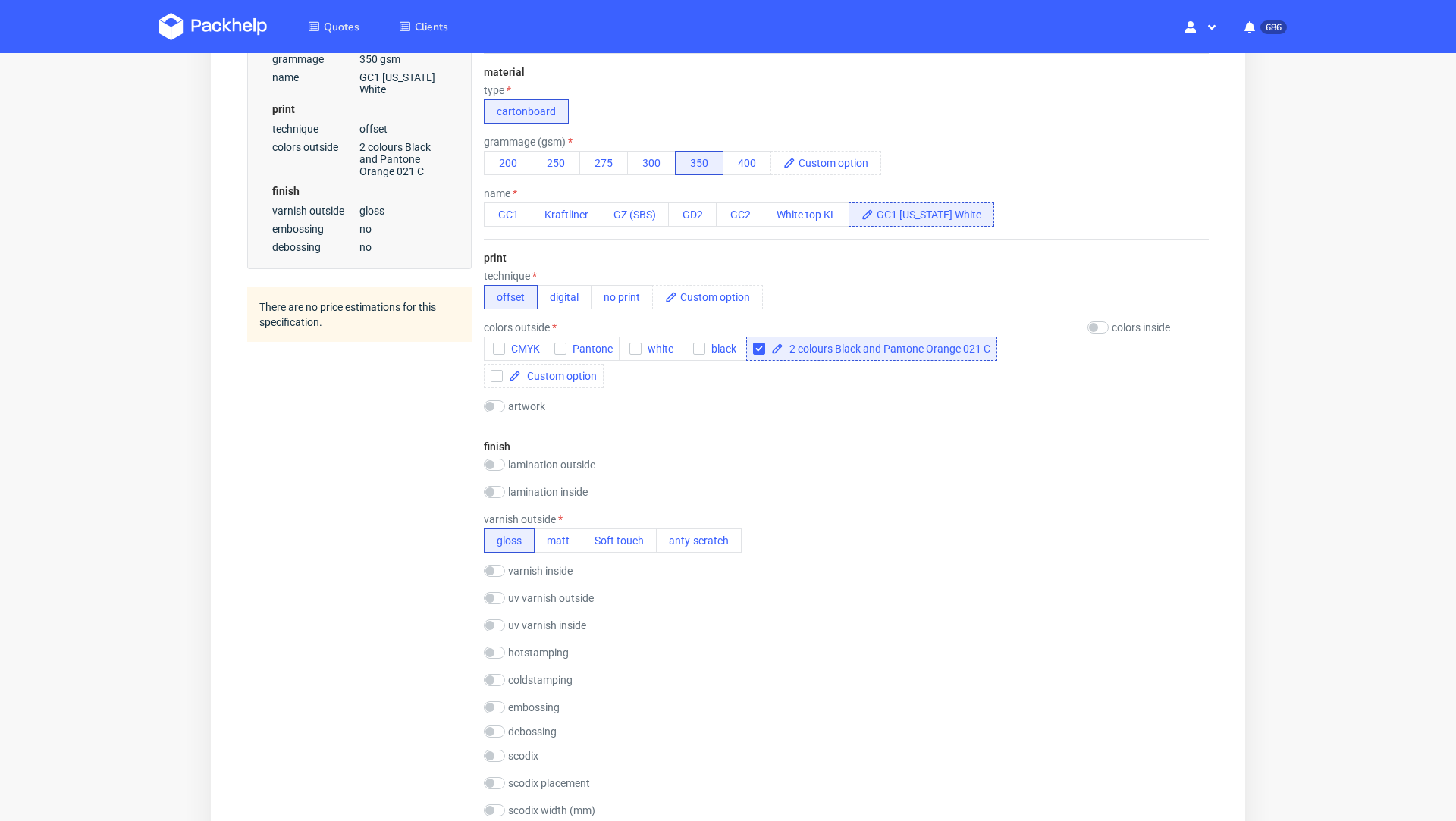
scroll to position [464, 0]
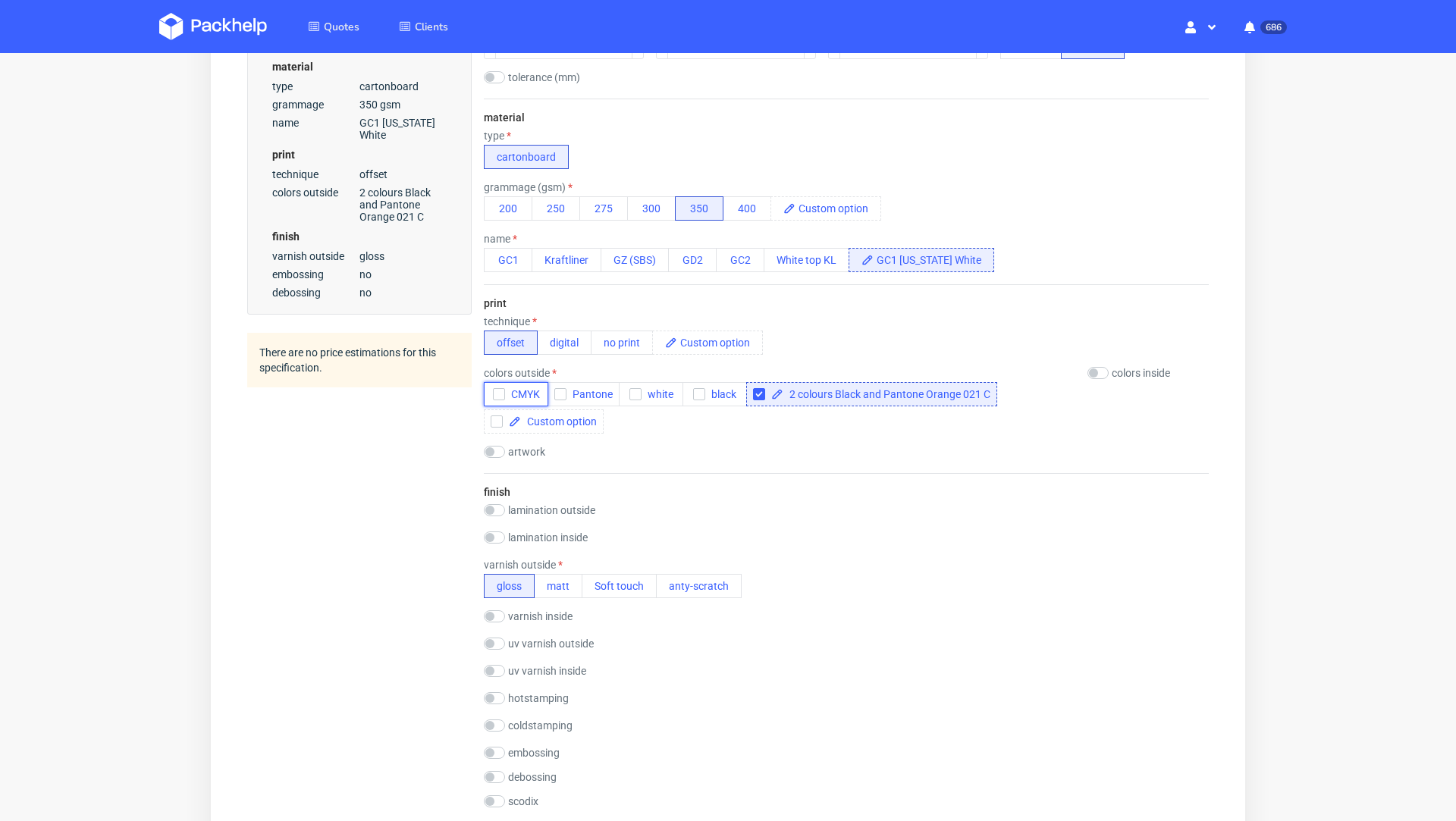
click at [490, 388] on button "CMYK" at bounding box center [516, 395] width 65 height 25
click at [757, 390] on input "checkbox" at bounding box center [758, 394] width 12 height 12
checkbox input "false"
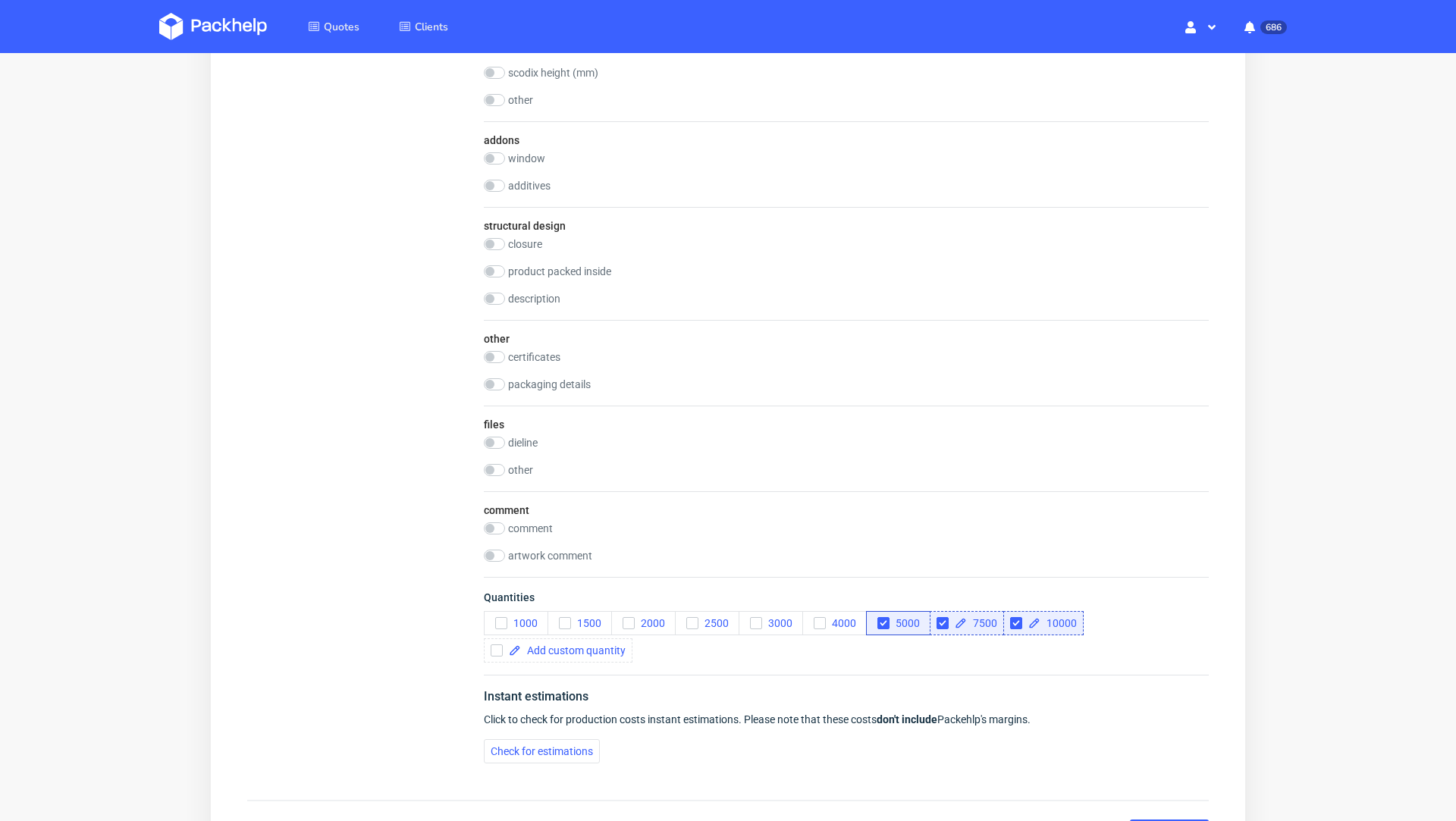
scroll to position [1388, 0]
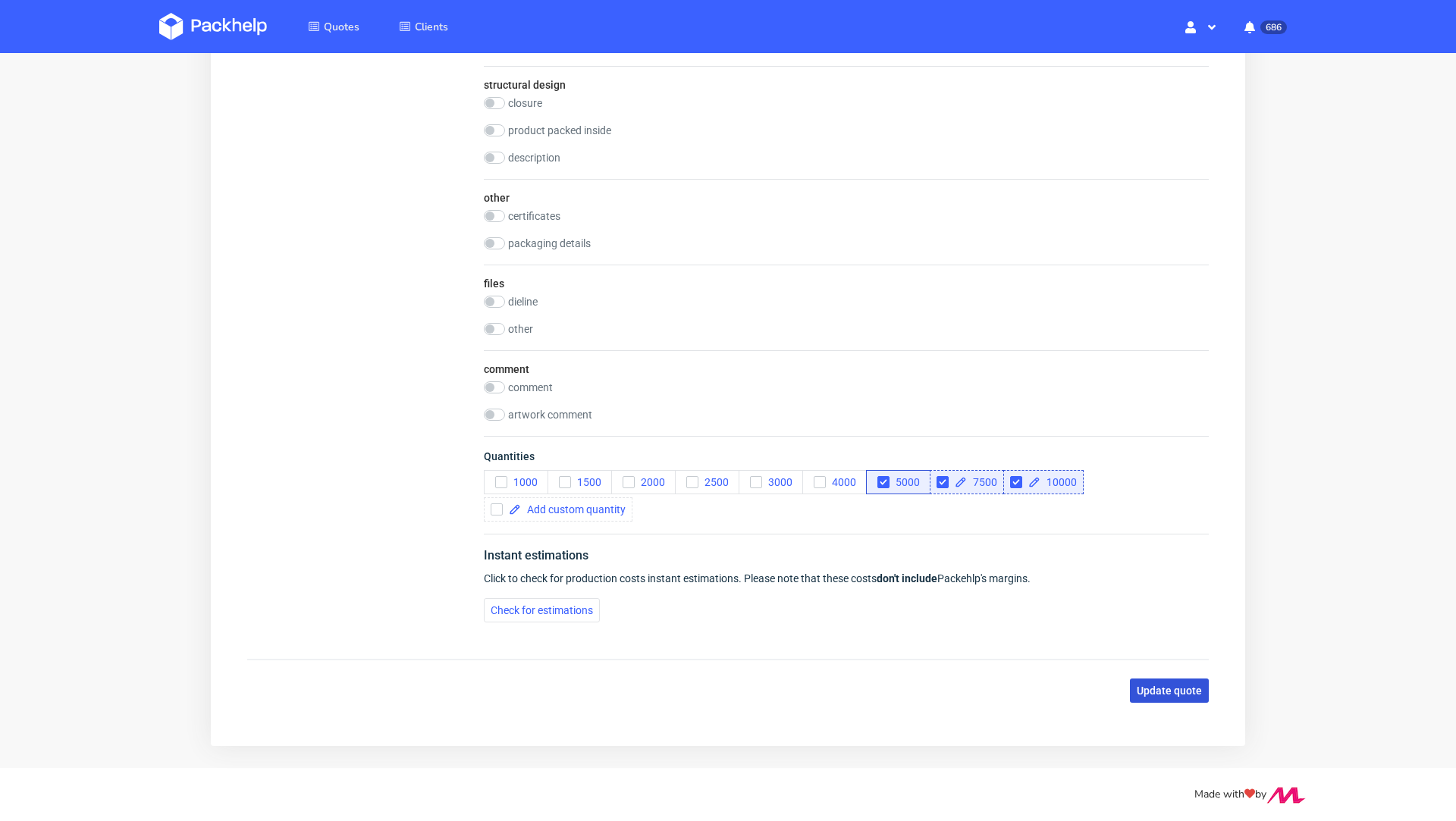
click at [1138, 686] on span "Update quote" at bounding box center [1169, 690] width 66 height 11
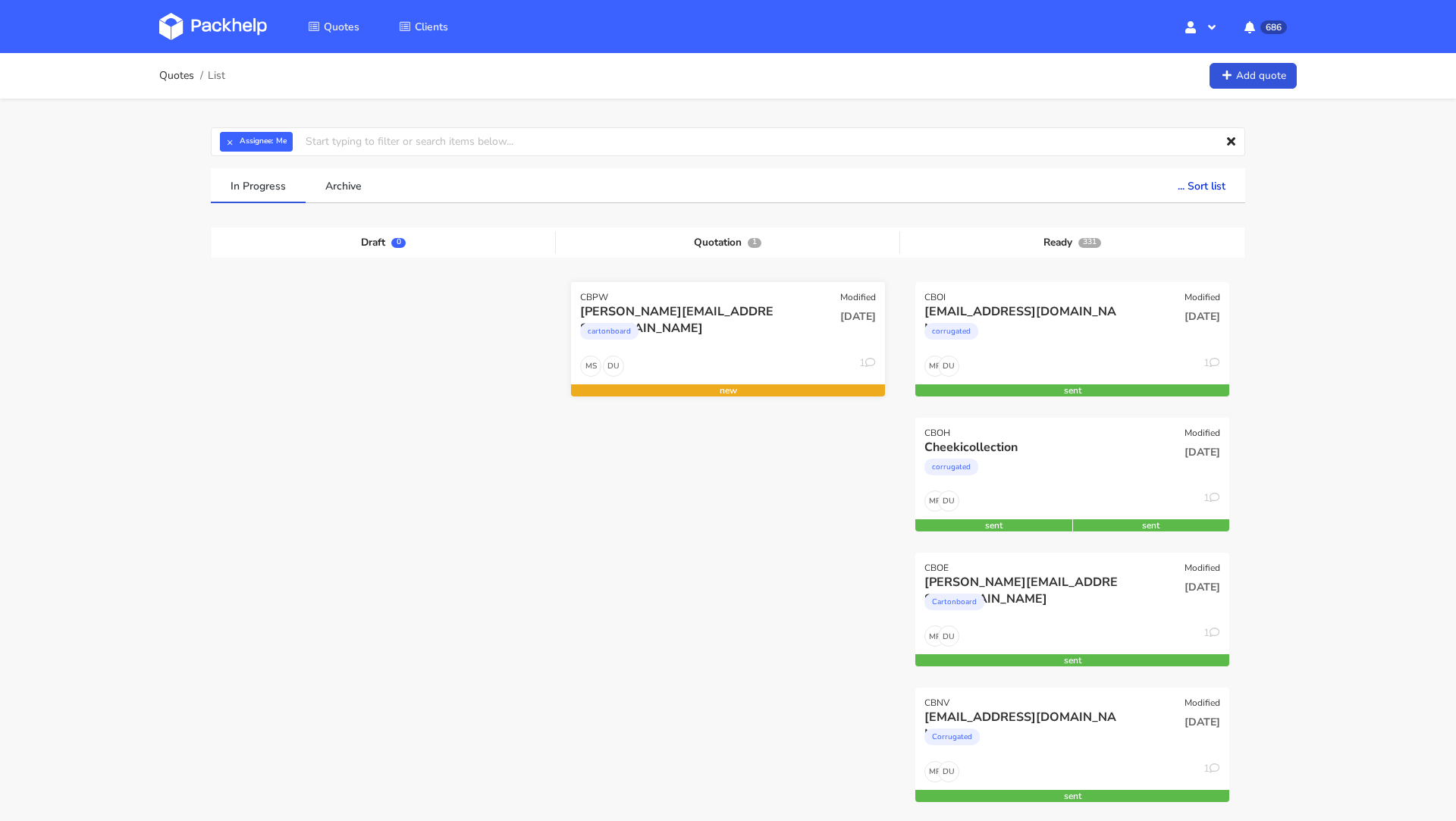
click at [719, 315] on div "[PERSON_NAME][EMAIL_ADDRESS][DOMAIN_NAME]" at bounding box center [680, 311] width 201 height 16
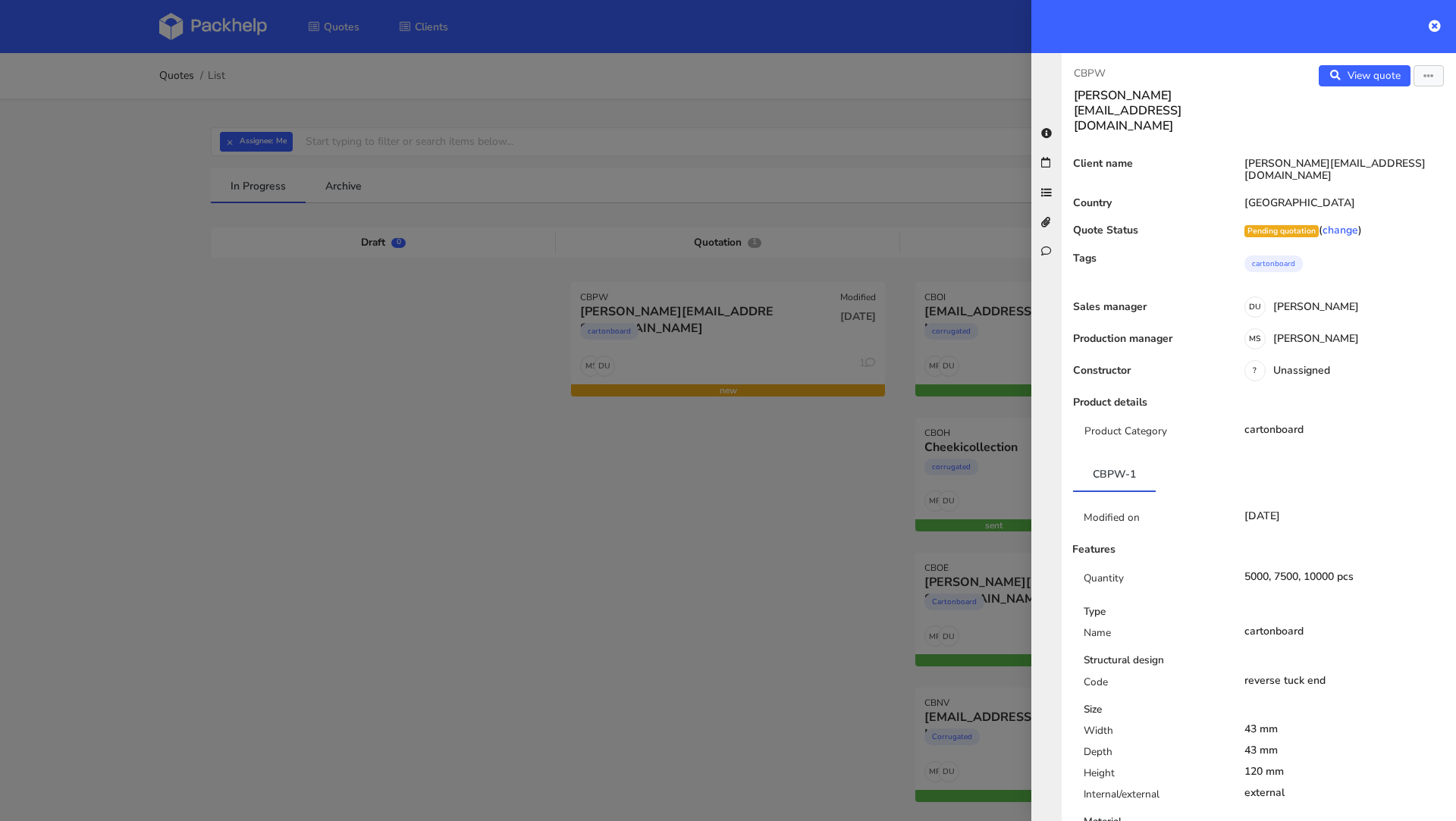
scroll to position [553, 0]
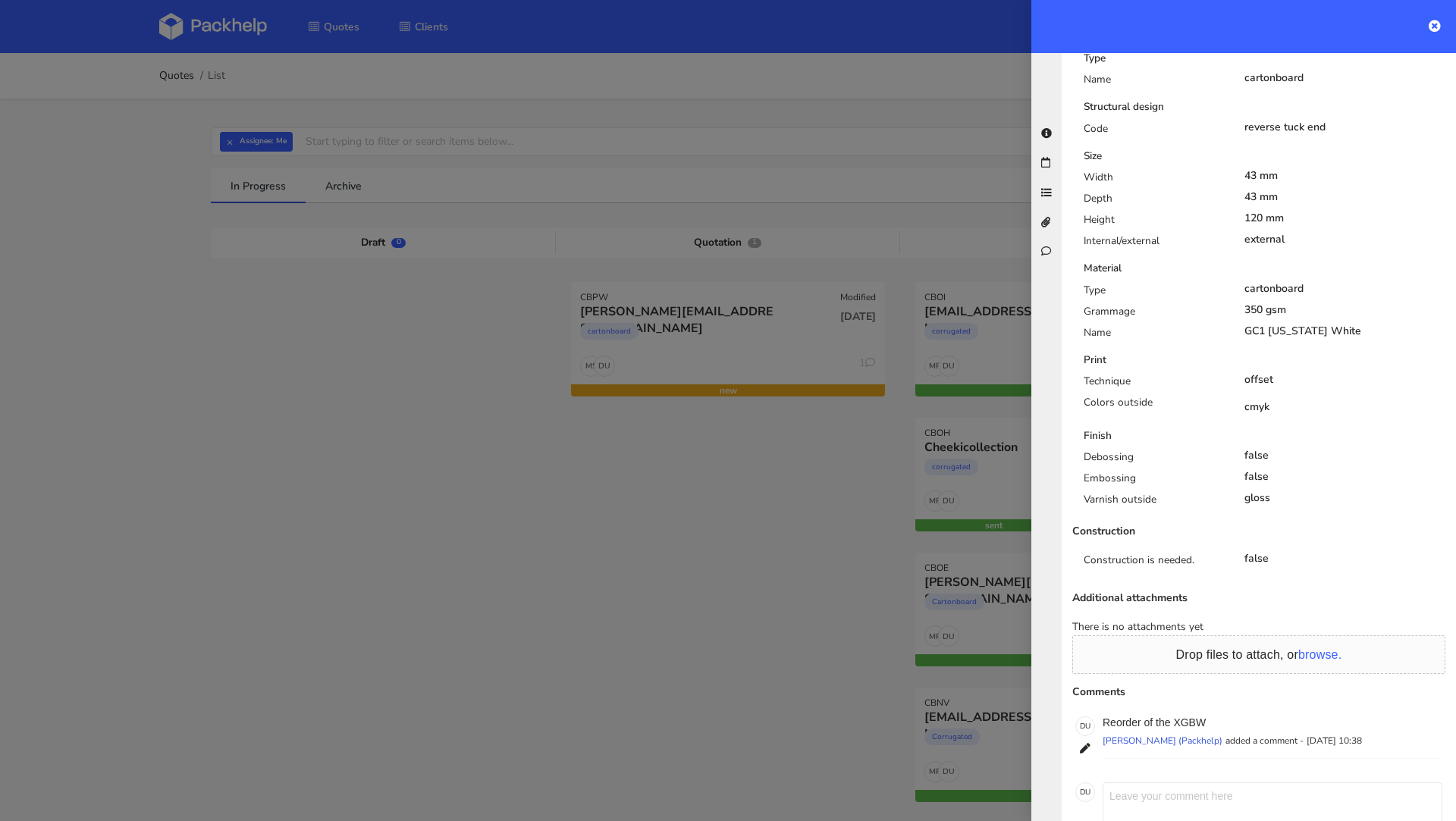
click at [1176, 783] on textarea at bounding box center [1272, 805] width 340 height 46
type textarea "n"
type textarea "inny design"
click at [569, 670] on div at bounding box center [728, 410] width 1456 height 821
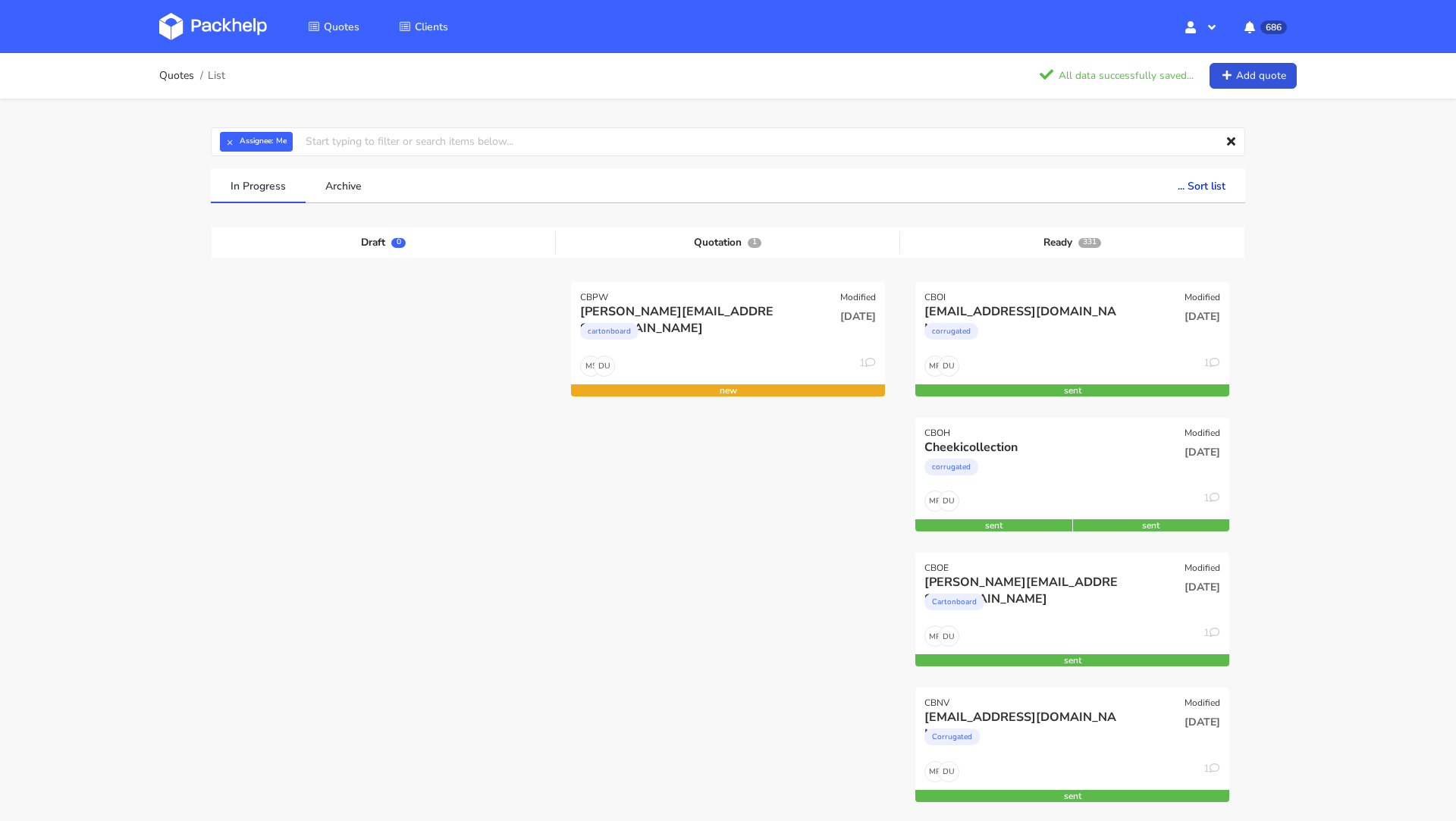
click at [680, 323] on div "cartonboard" at bounding box center [680, 335] width 201 height 30
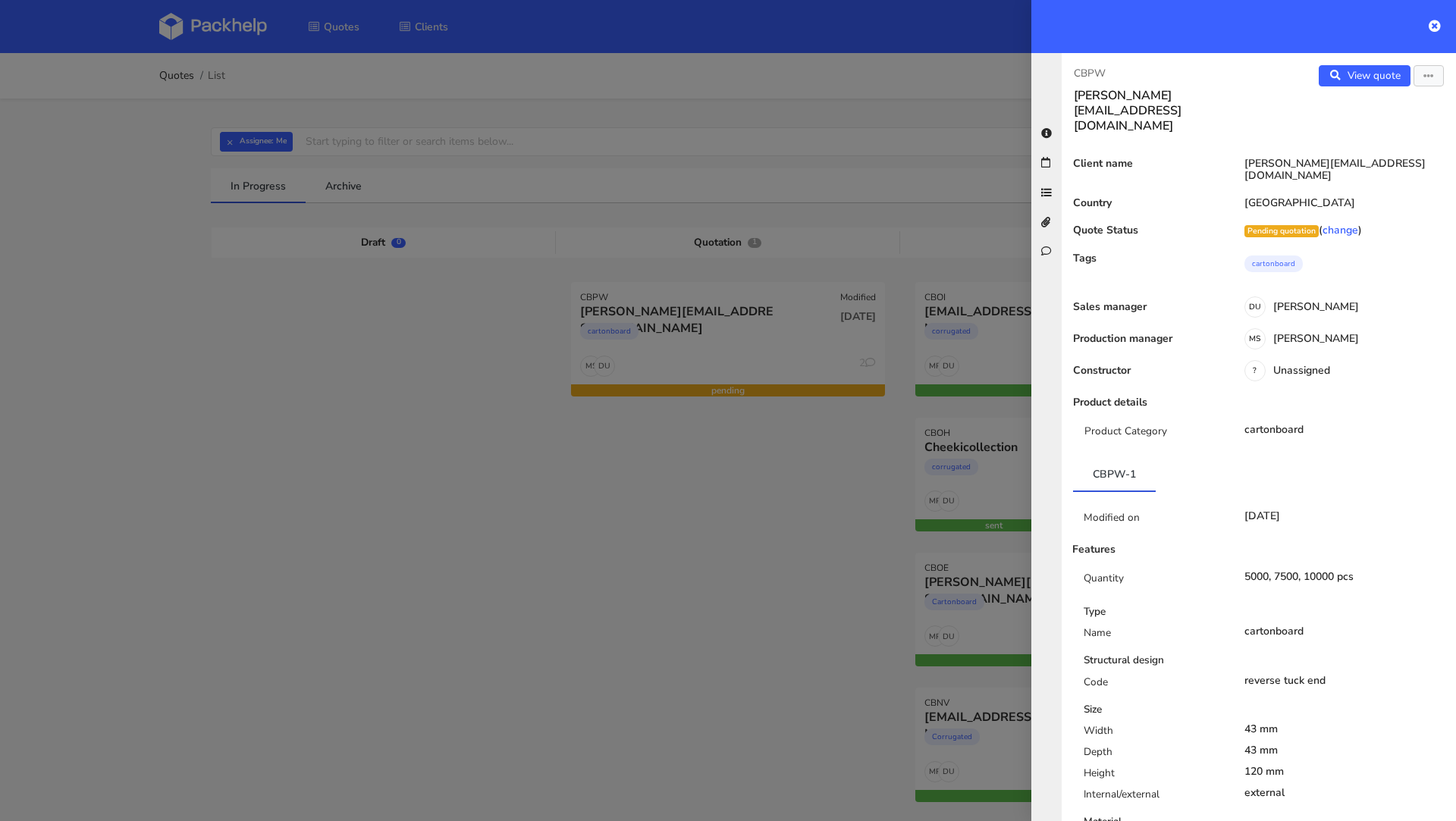
click at [1422, 89] on div "View quote Edit quote" at bounding box center [1357, 99] width 197 height 68
click at [1425, 81] on button "button" at bounding box center [1428, 76] width 30 height 21
click at [1350, 112] on link "Edit quote" at bounding box center [1378, 106] width 133 height 25
click at [553, 304] on div at bounding box center [728, 410] width 1456 height 821
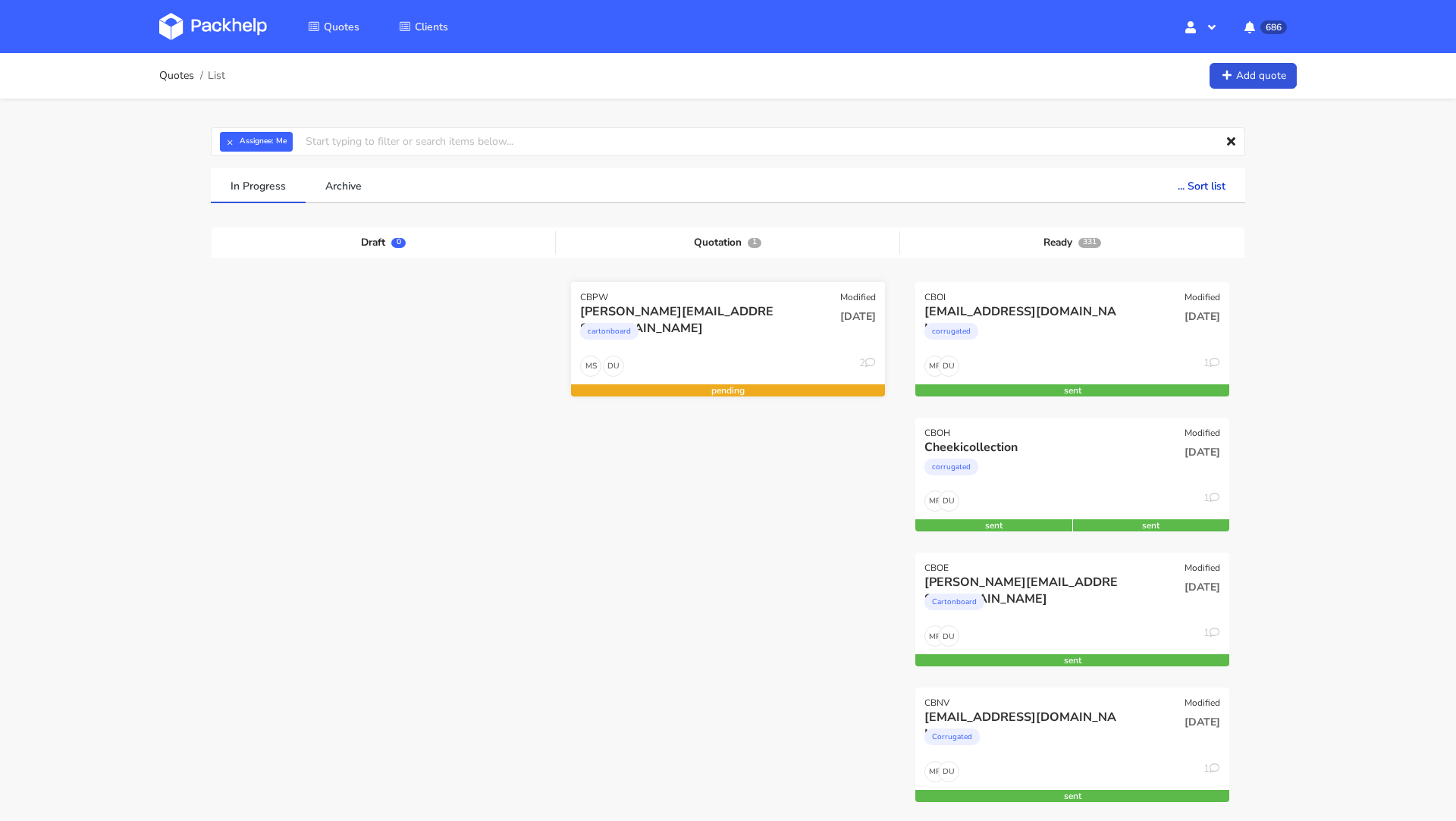
click at [621, 303] on div "[PERSON_NAME][EMAIL_ADDRESS][DOMAIN_NAME]" at bounding box center [680, 311] width 201 height 16
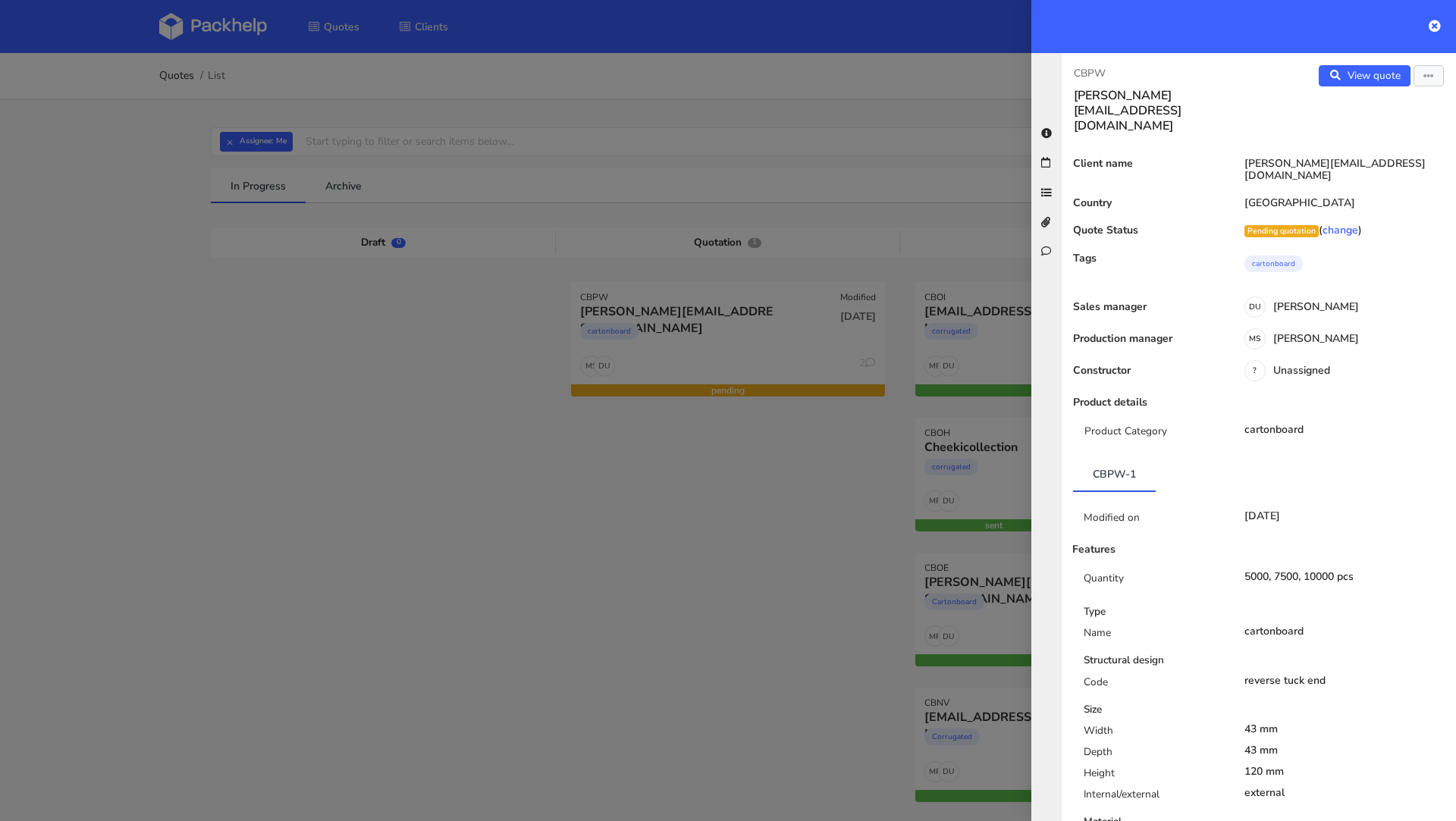
click at [1083, 71] on p "CBPW" at bounding box center [1160, 74] width 173 height 16
copy p "CBPW"
click at [527, 616] on div at bounding box center [728, 410] width 1456 height 821
